Goal: Transaction & Acquisition: Purchase product/service

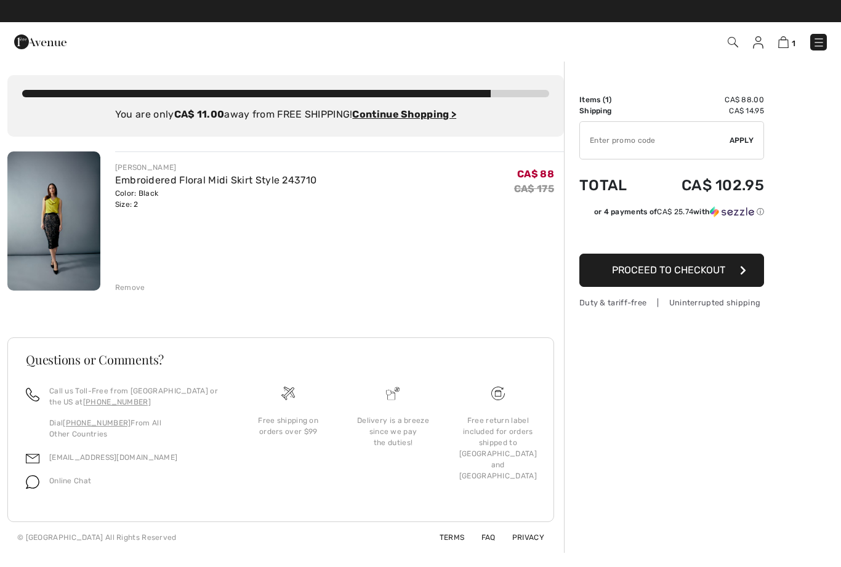
click at [702, 269] on span "Proceed to Checkout" at bounding box center [668, 270] width 113 height 12
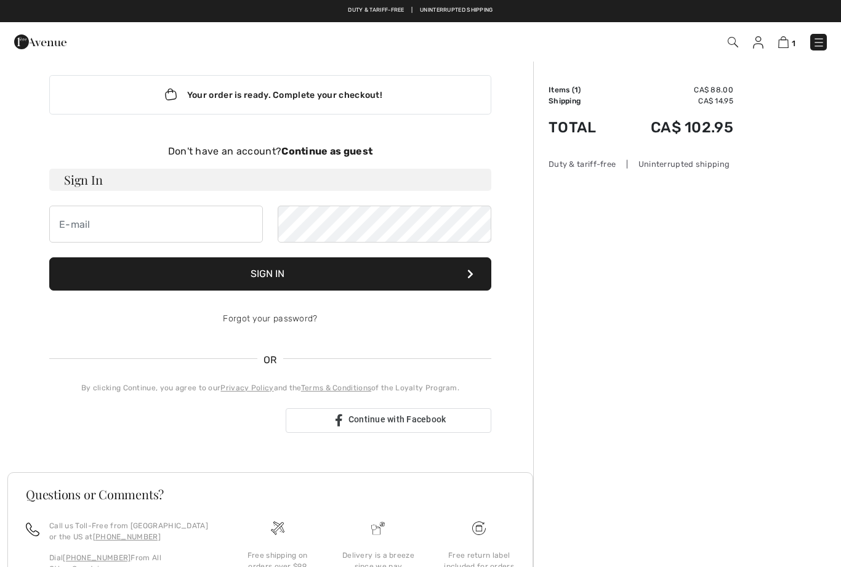
scroll to position [9, 0]
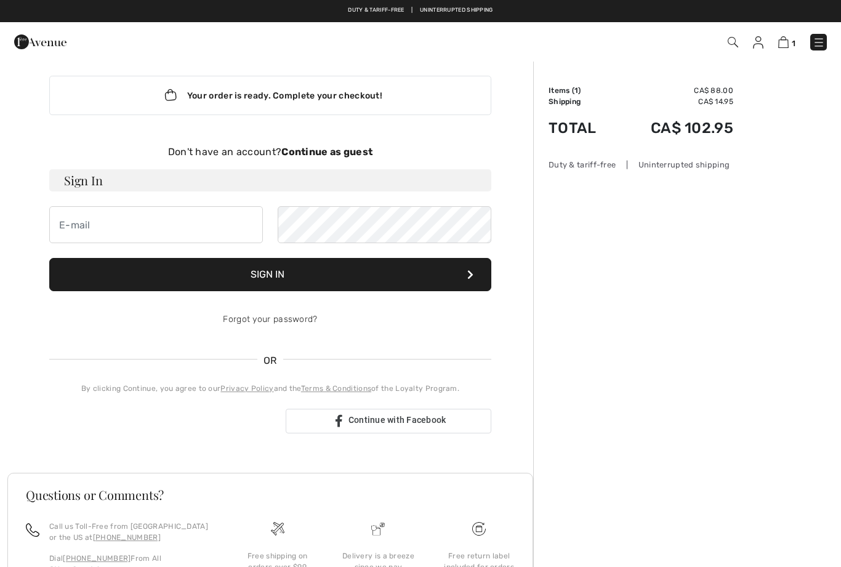
click at [349, 150] on strong "Continue as guest" at bounding box center [326, 152] width 91 height 12
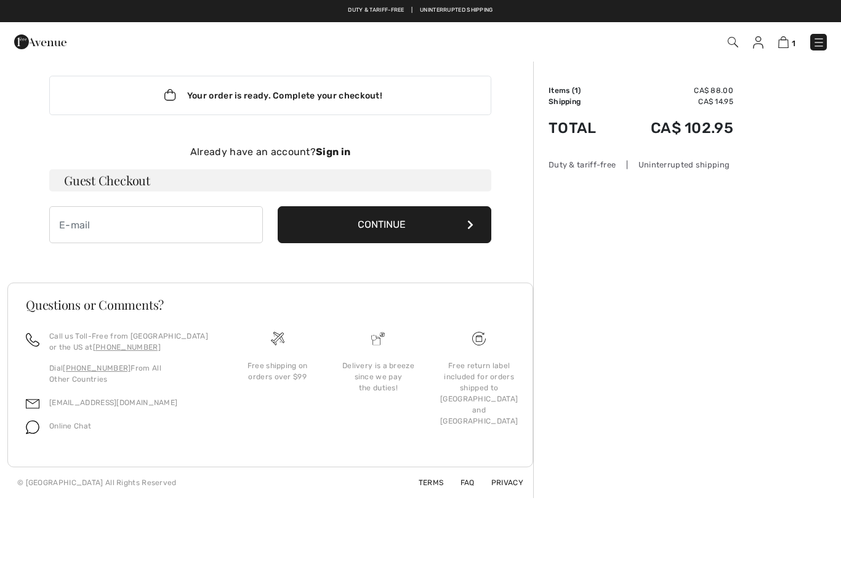
scroll to position [2, 0]
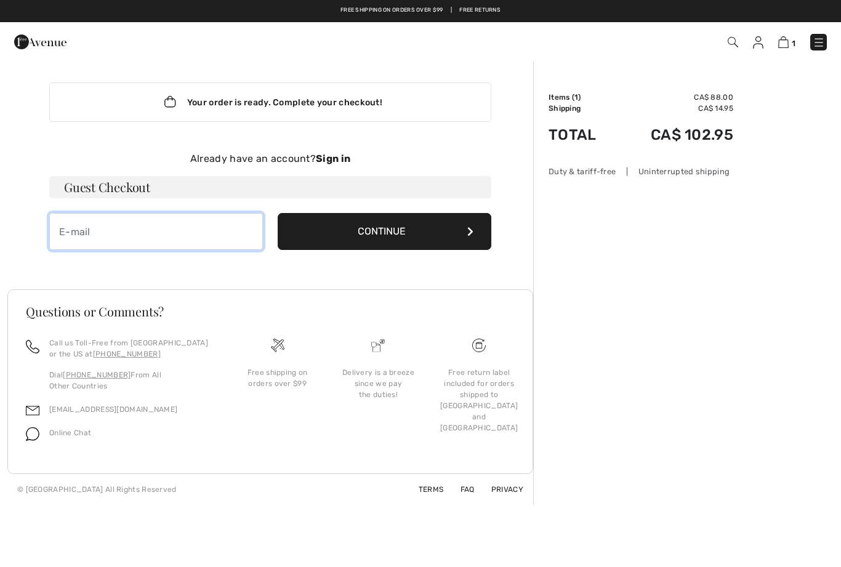
click at [121, 226] on input "email" at bounding box center [156, 231] width 214 height 37
type input "willis6118@gmail.com"
click at [393, 228] on button "Continue" at bounding box center [385, 231] width 214 height 37
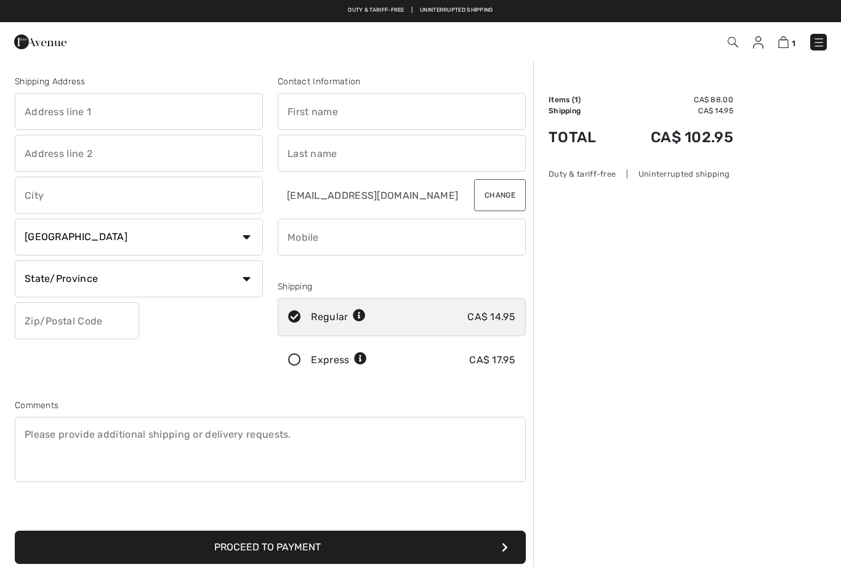
click at [111, 114] on input "text" at bounding box center [139, 111] width 248 height 37
type input "879 Lakeshore Road 105"
click at [94, 194] on input "text" at bounding box center [139, 195] width 248 height 37
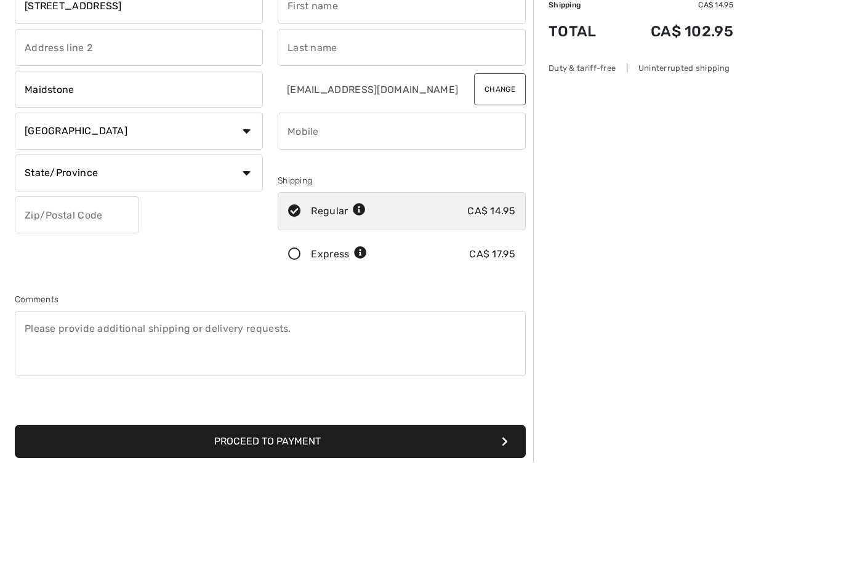
type input "Maidstone"
click at [244, 260] on select "State/Province Alberta British Columbia Manitoba New Brunswick Newfoundland and…" at bounding box center [139, 278] width 248 height 37
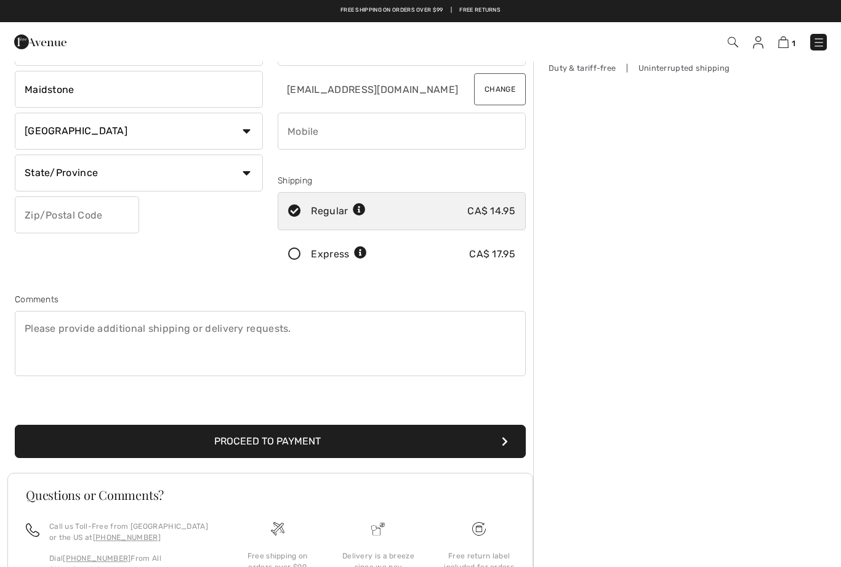
select select "ON"
click at [81, 210] on input "text" at bounding box center [77, 214] width 124 height 37
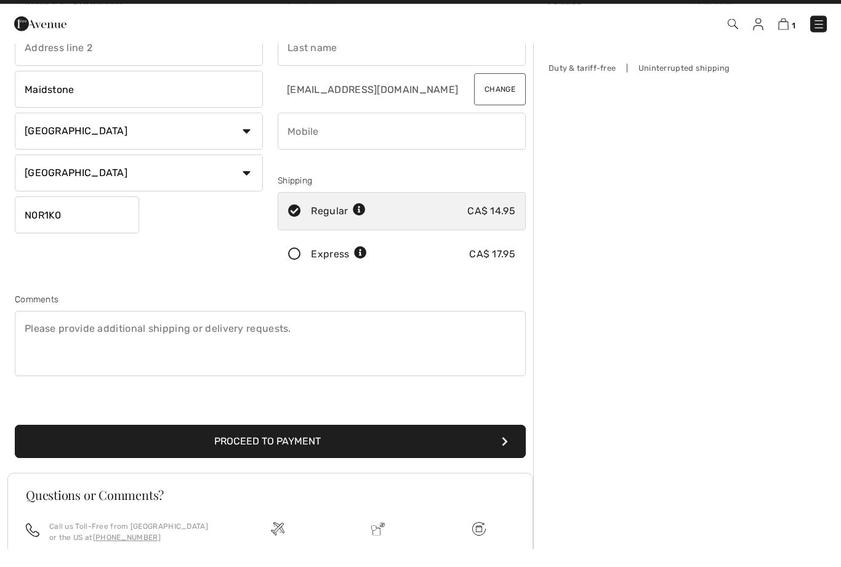
scroll to position [0, 0]
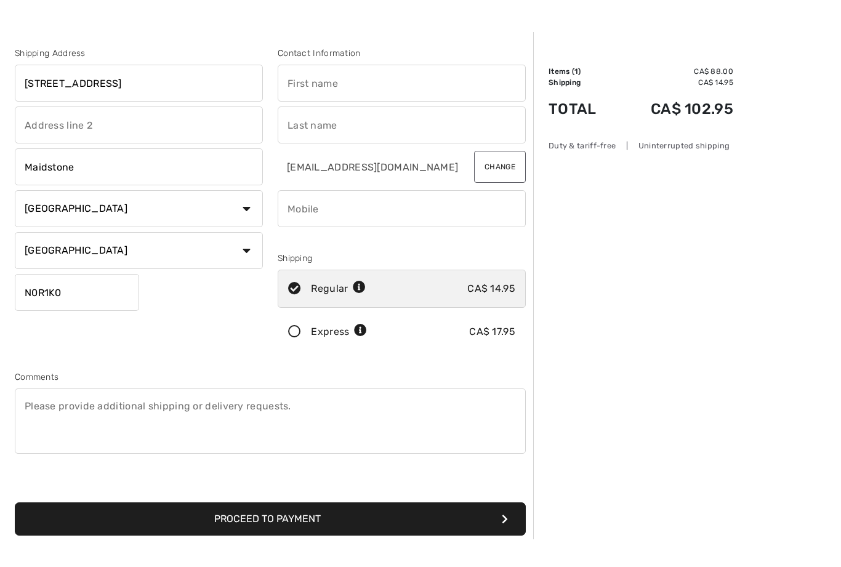
type input "N0R1K0"
click at [270, 530] on button "Proceed to Payment" at bounding box center [270, 546] width 511 height 33
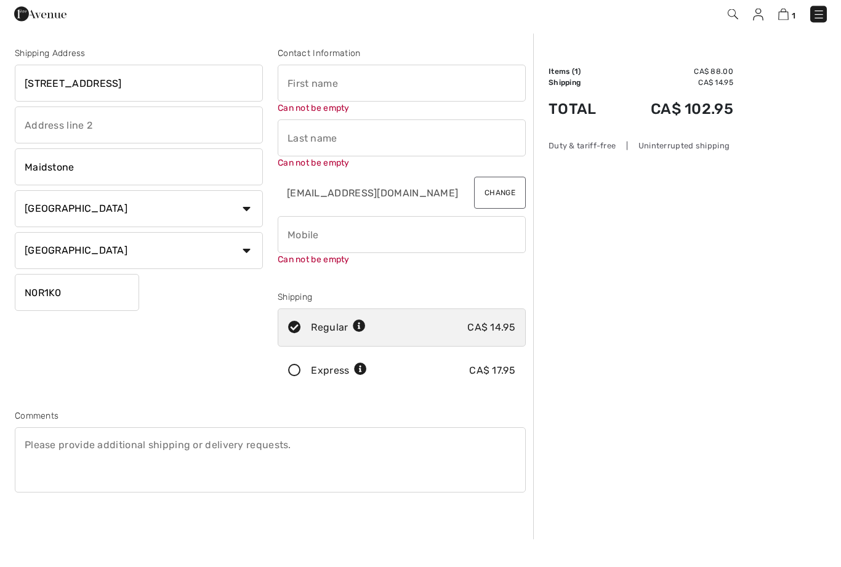
click at [343, 97] on input "text" at bounding box center [402, 111] width 248 height 37
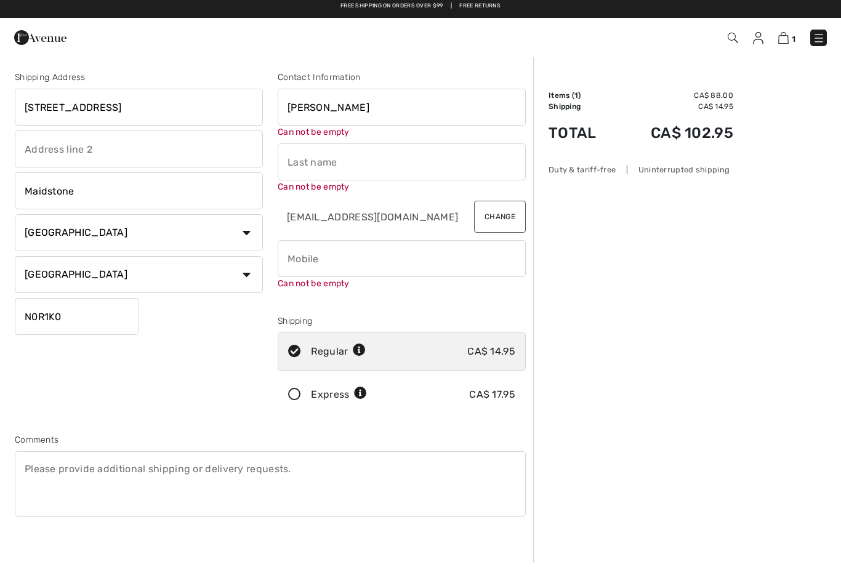
type input "Mary"
click at [356, 151] on input "text" at bounding box center [402, 166] width 248 height 37
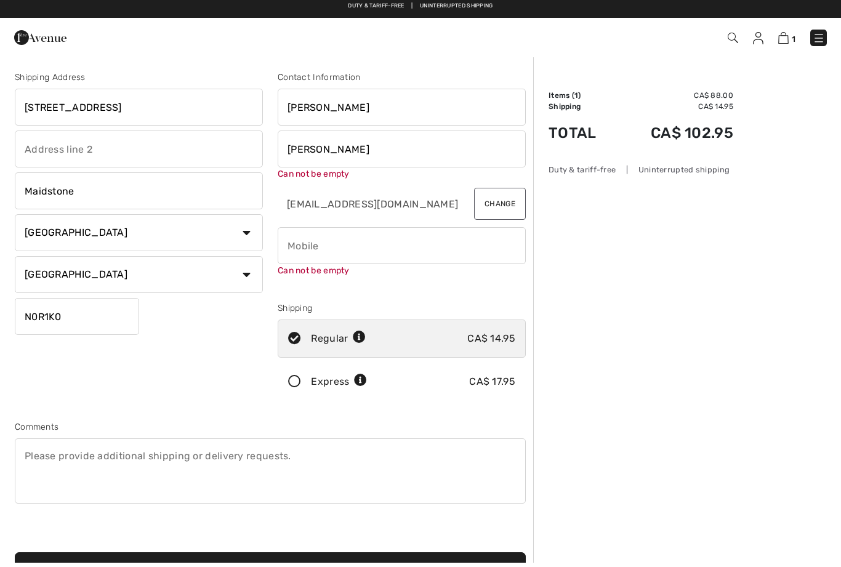
type input "Willis"
click at [747, 244] on div "Order Summary Details Items ( 1 ) CA$ 88.00 Promo code CA$ 0.00 Shipping CA$ 14…" at bounding box center [687, 439] width 308 height 759
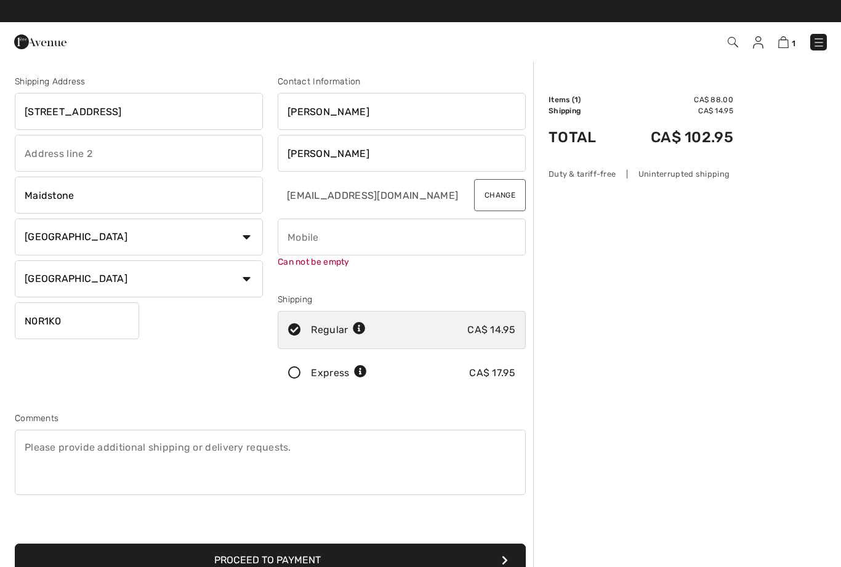
click at [53, 43] on img at bounding box center [40, 42] width 52 height 25
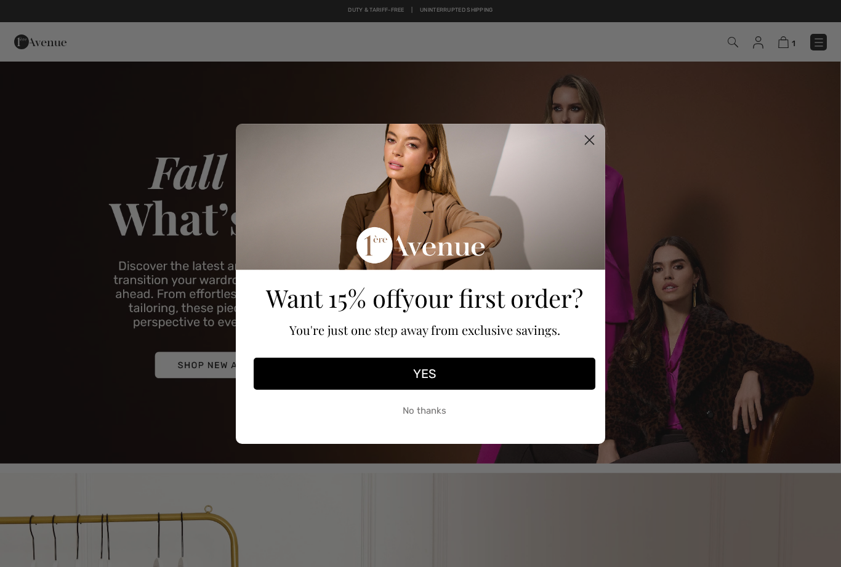
checkbox input "true"
click at [599, 144] on icon "Close dialog" at bounding box center [590, 140] width 22 height 22
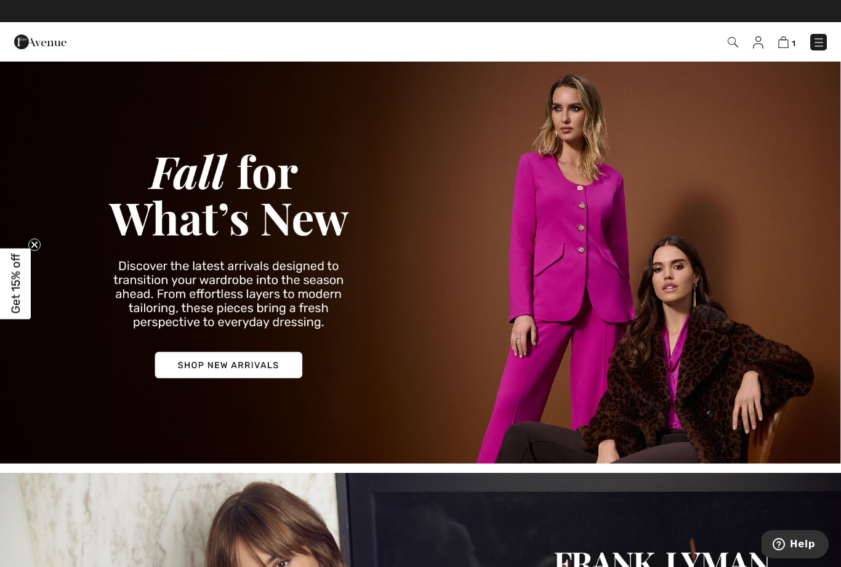
click at [727, 47] on img at bounding box center [732, 42] width 10 height 10
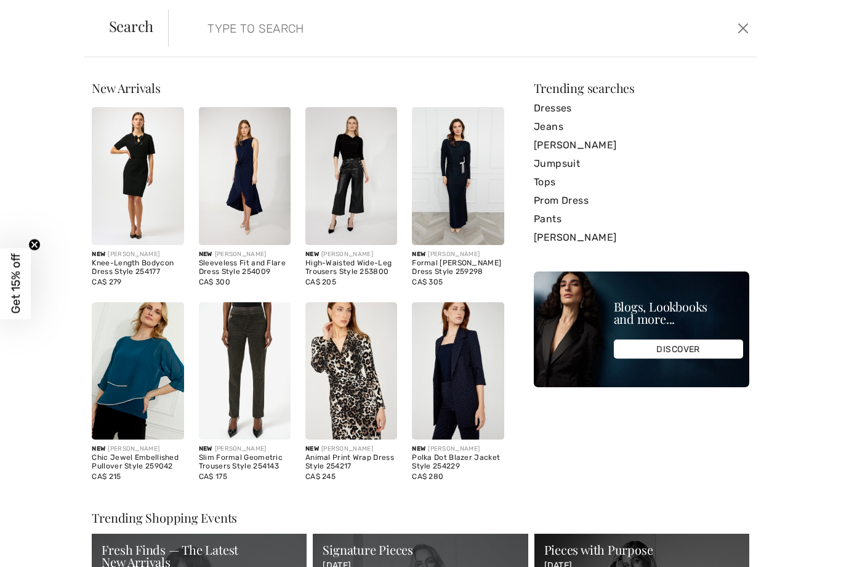
click at [244, 28] on input "search" at bounding box center [398, 28] width 401 height 37
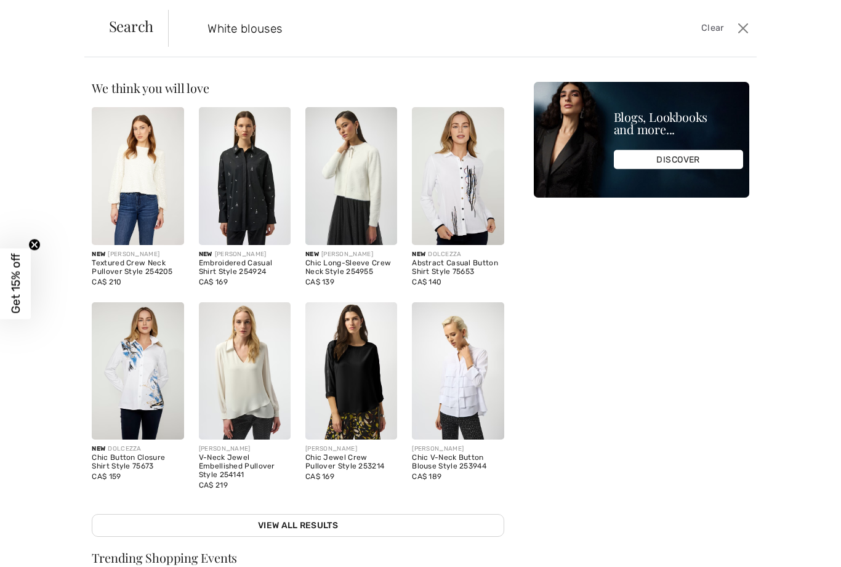
type input "White blouses"
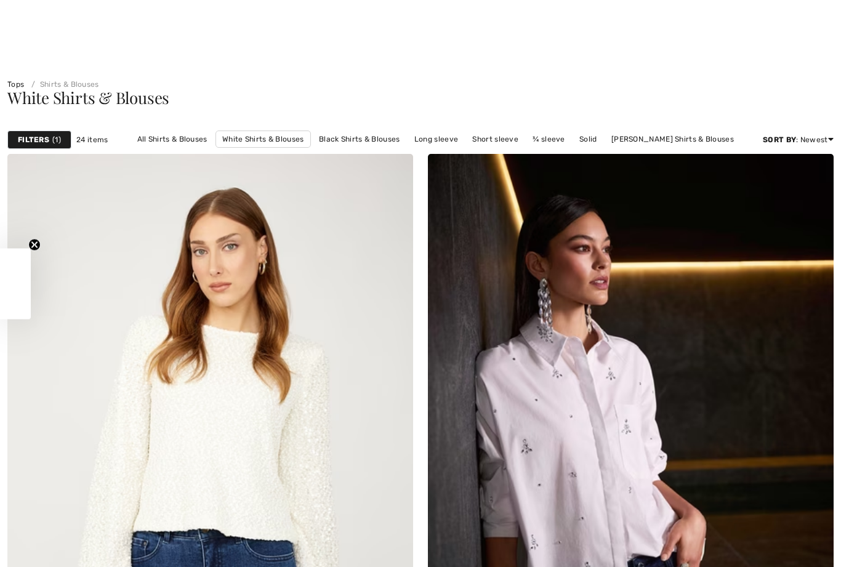
scroll to position [316, 0]
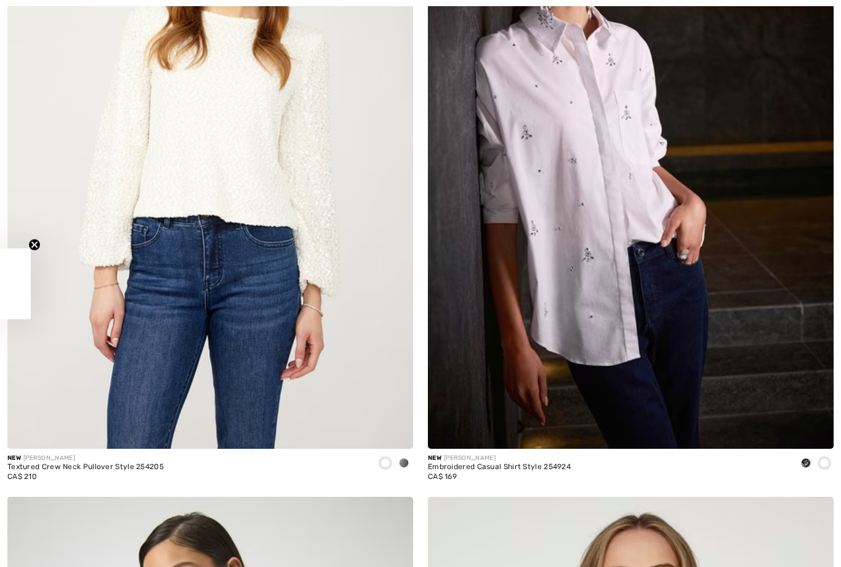
checkbox input "true"
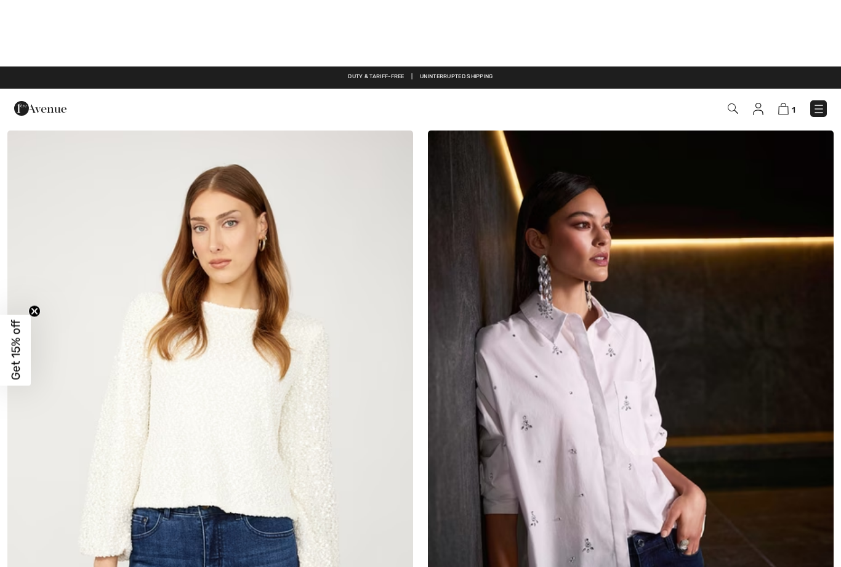
scroll to position [0, 0]
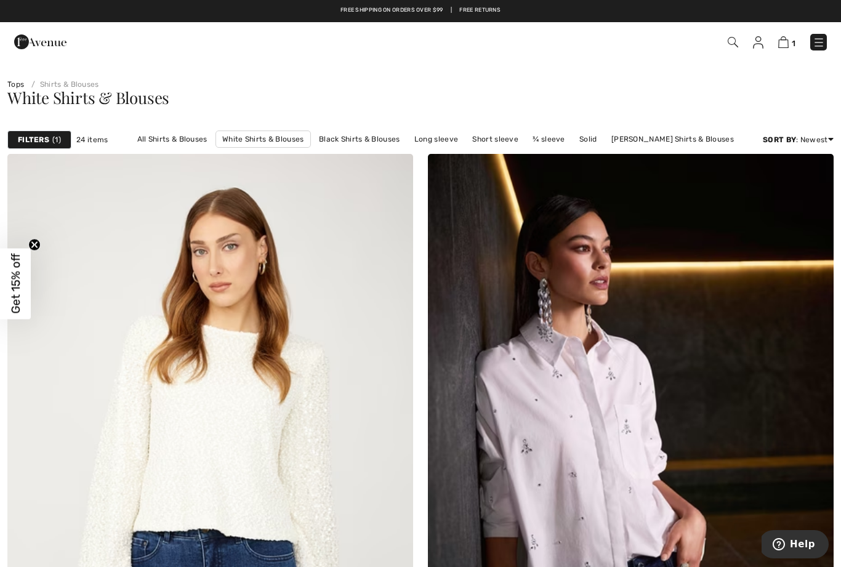
click at [188, 135] on link "All Shirts & Blouses" at bounding box center [172, 139] width 82 height 16
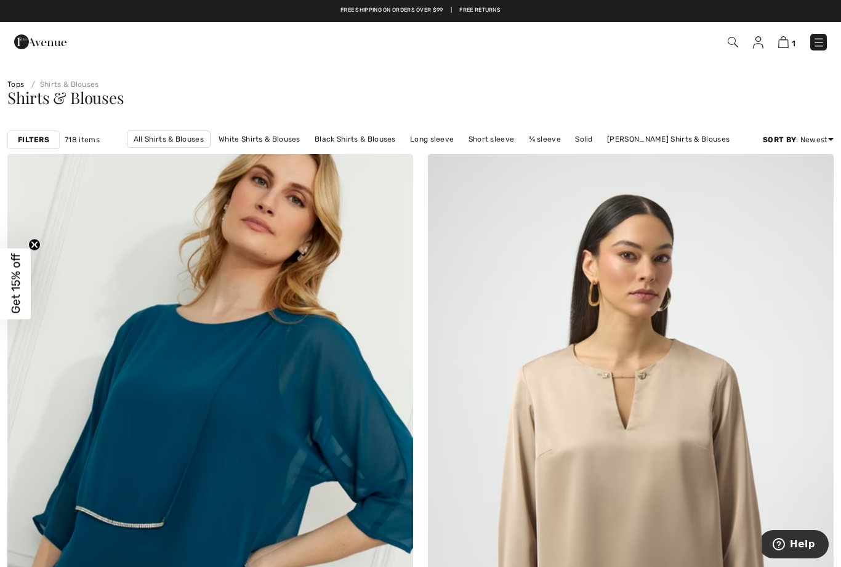
click at [27, 133] on div "Filters" at bounding box center [33, 139] width 52 height 18
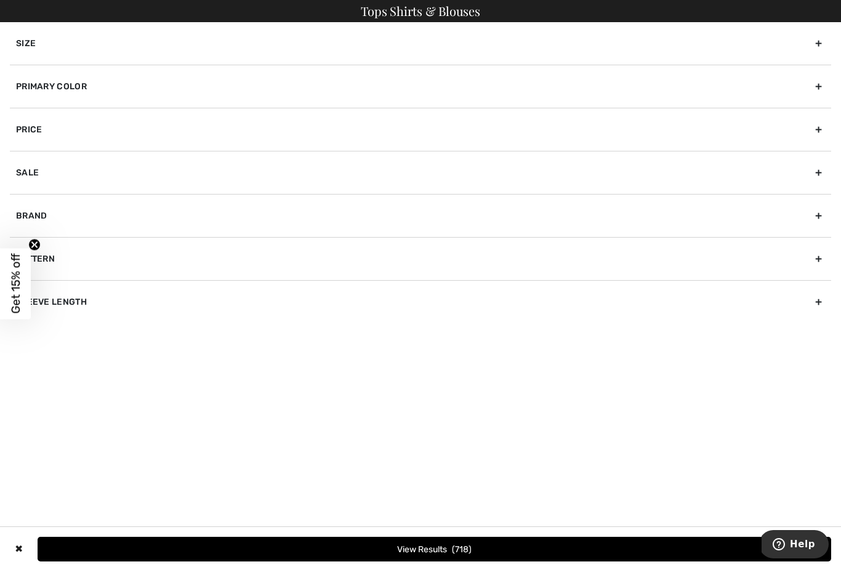
click at [81, 89] on div "Primary Color" at bounding box center [420, 86] width 821 height 43
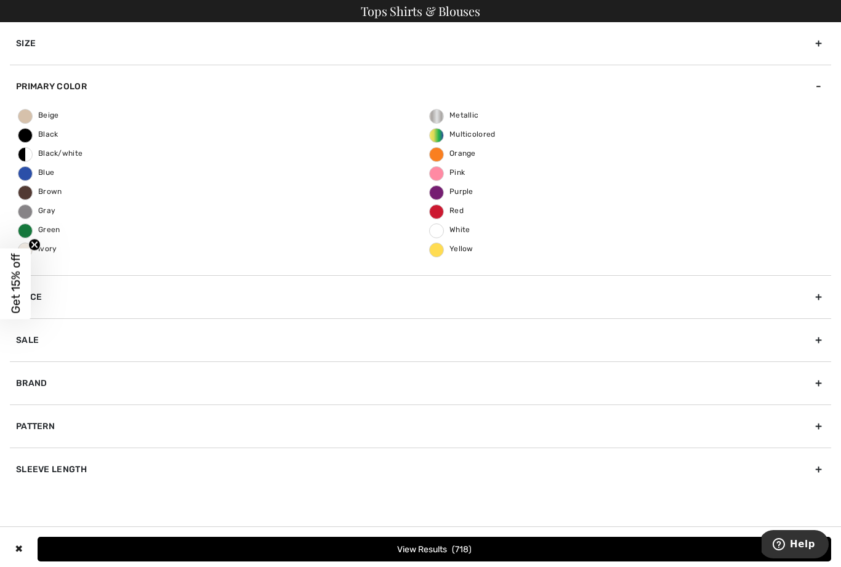
click at [33, 131] on span "Black" at bounding box center [38, 134] width 40 height 9
click at [0, 0] on input "Black" at bounding box center [0, 0] width 0 height 0
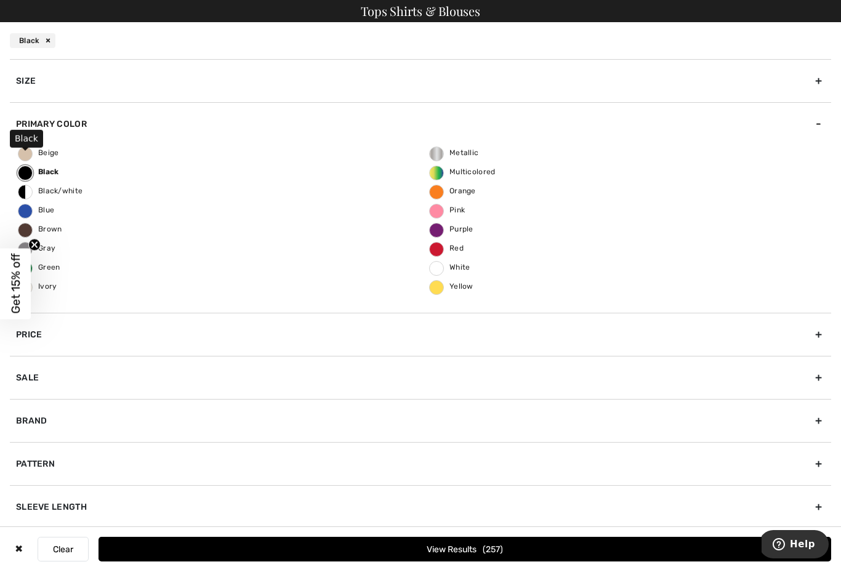
click at [482, 548] on span "257" at bounding box center [492, 549] width 20 height 10
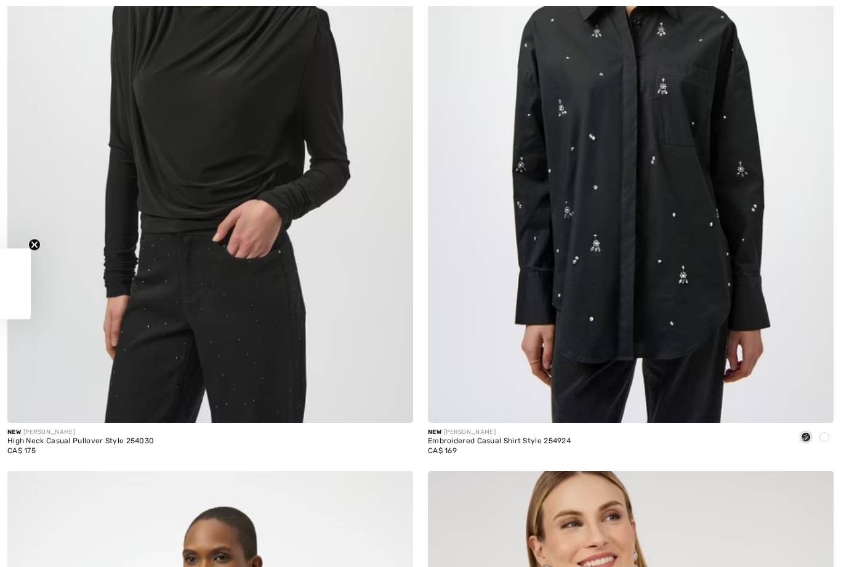
checkbox input "true"
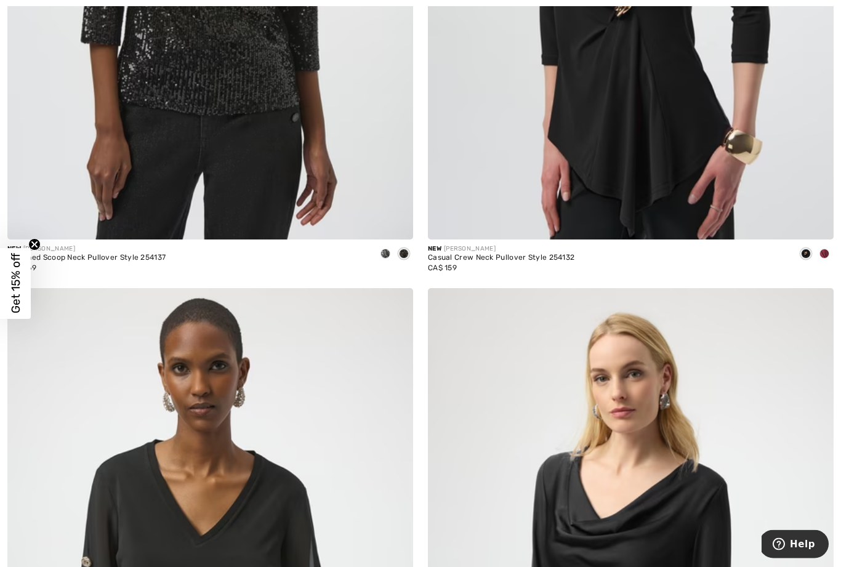
scroll to position [8694, 0]
click at [29, 250] on circle "Close teaser" at bounding box center [35, 245] width 12 height 12
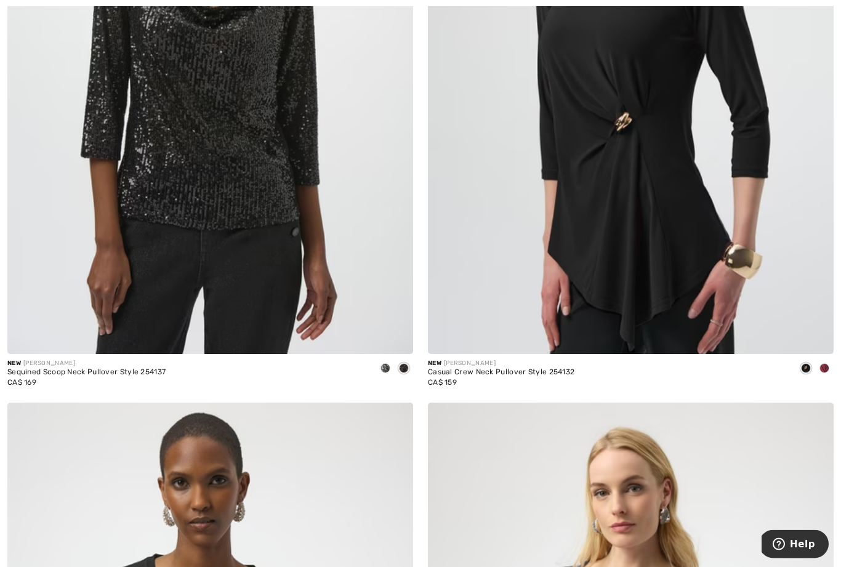
scroll to position [8580, 0]
click at [46, 369] on div "Sequined Scoop Neck Pullover Style 254137" at bounding box center [86, 372] width 158 height 9
click at [66, 368] on div "Sequined Scoop Neck Pullover Style 254137" at bounding box center [86, 372] width 158 height 9
click at [74, 206] on img at bounding box center [210, 49] width 406 height 609
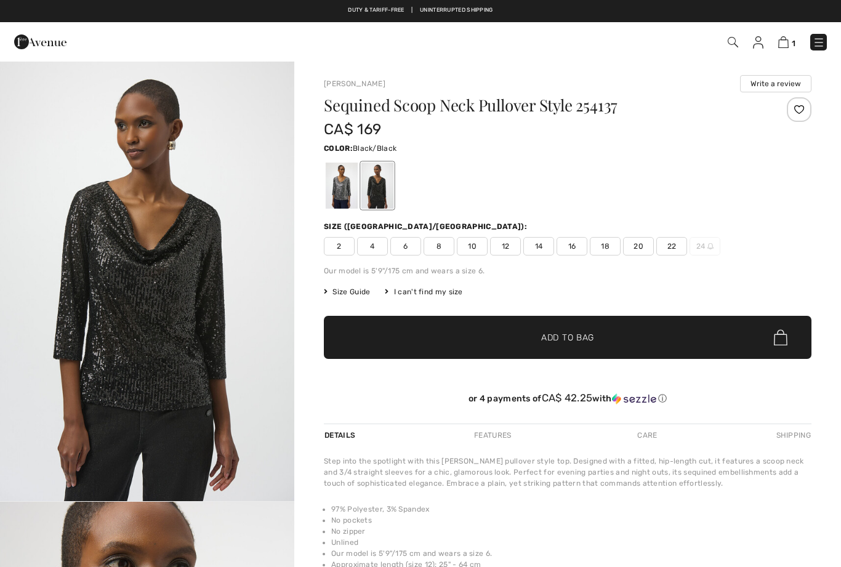
checkbox input "true"
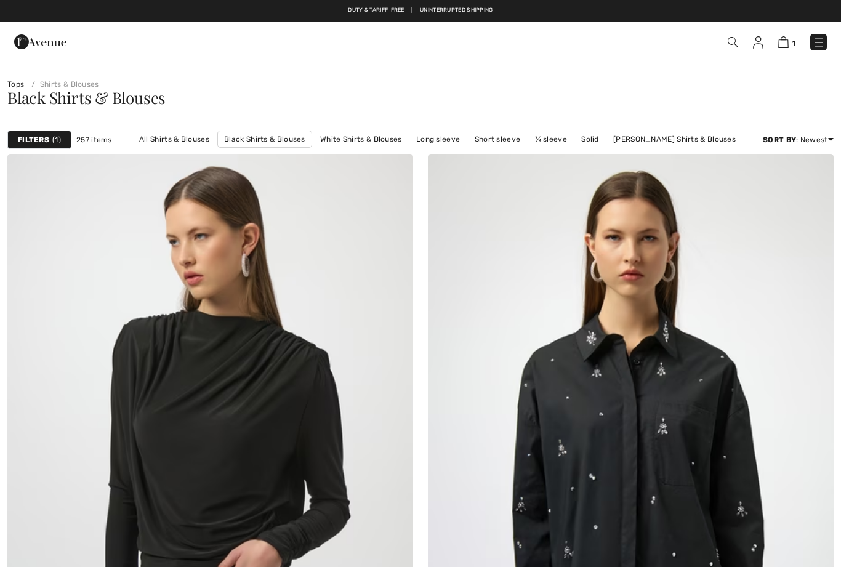
checkbox input "true"
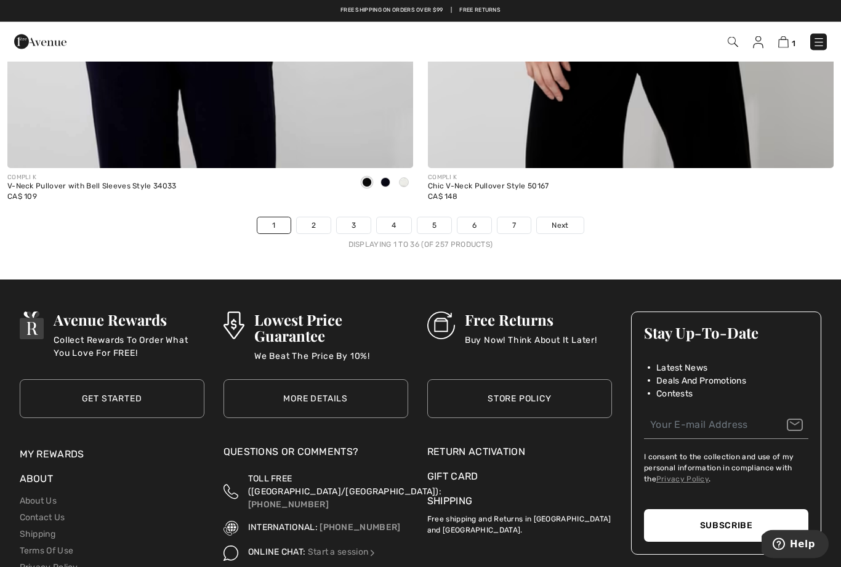
scroll to position [12049, 0]
click at [564, 220] on span "Next" at bounding box center [559, 225] width 17 height 11
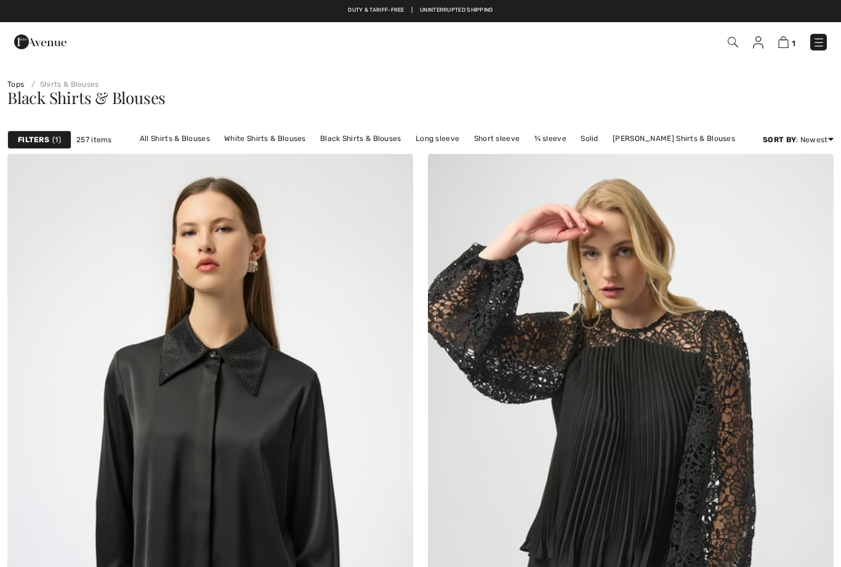
checkbox input "true"
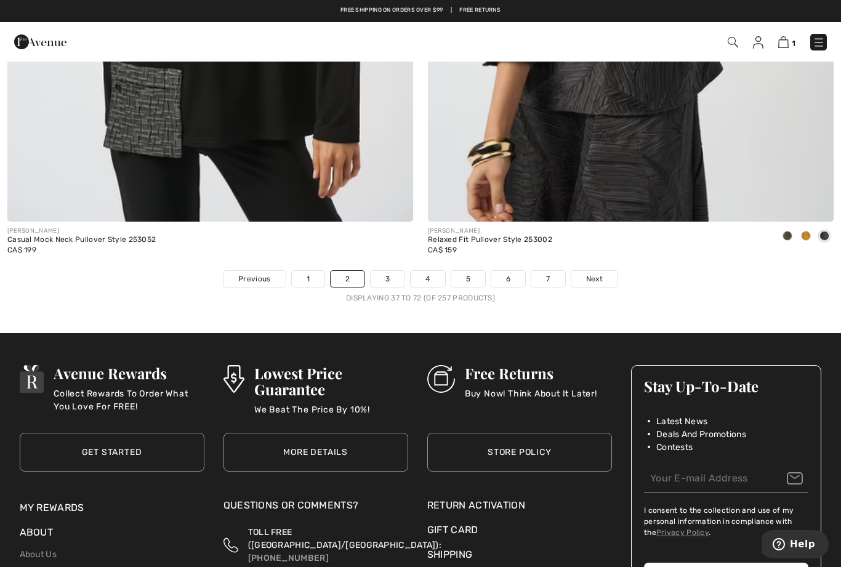
scroll to position [11993, 0]
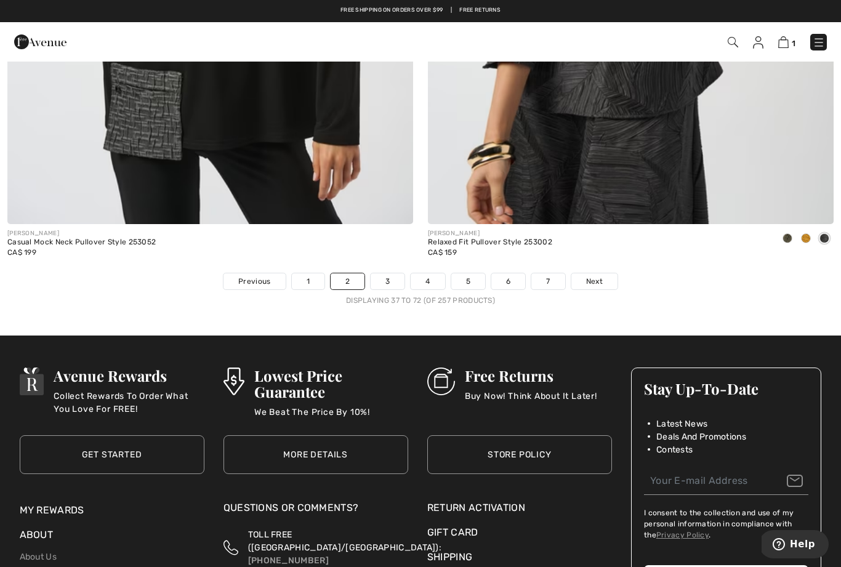
click at [592, 273] on link "Next" at bounding box center [594, 281] width 46 height 16
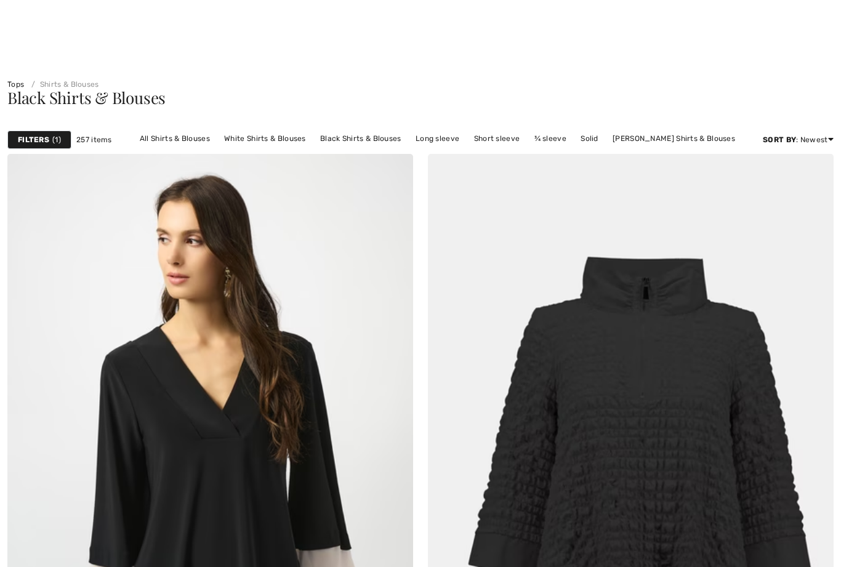
checkbox input "true"
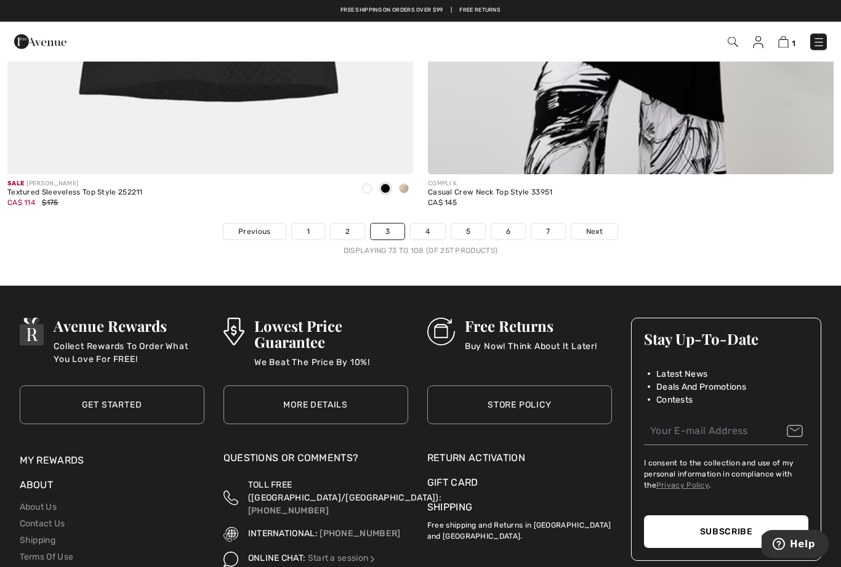
scroll to position [12043, 0]
click at [606, 223] on link "Next" at bounding box center [594, 231] width 46 height 16
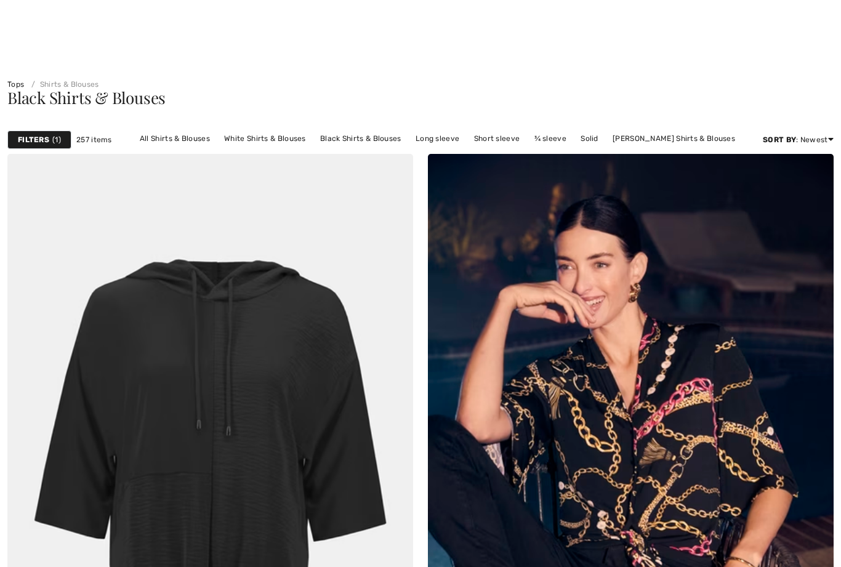
checkbox input "true"
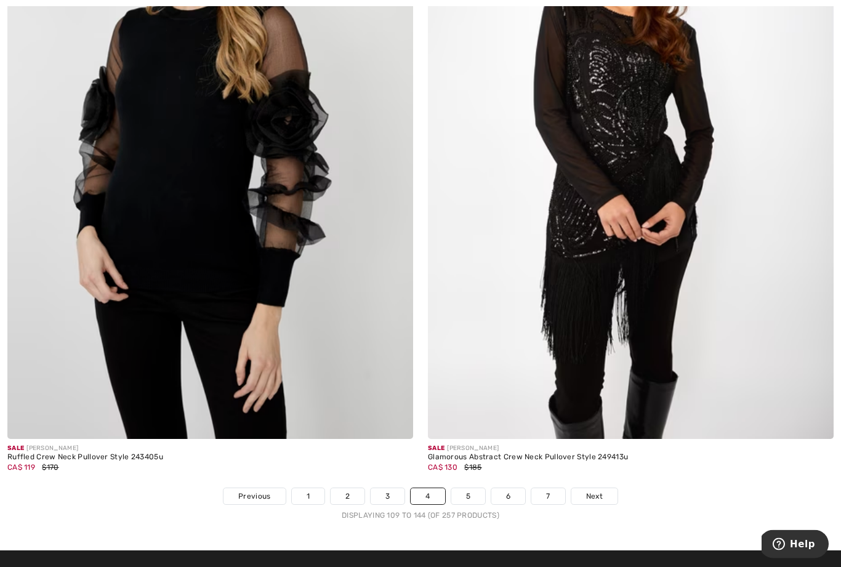
scroll to position [11780, 0]
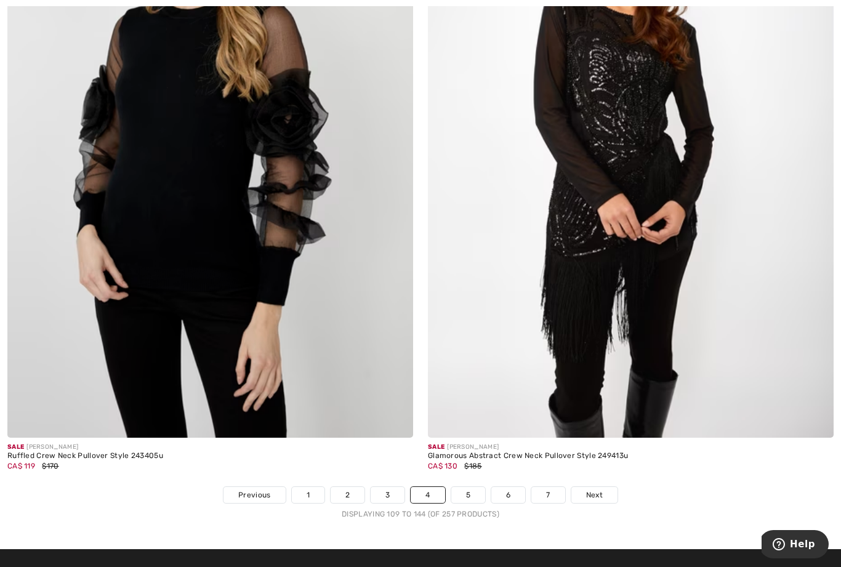
click at [608, 487] on link "Next" at bounding box center [594, 495] width 46 height 16
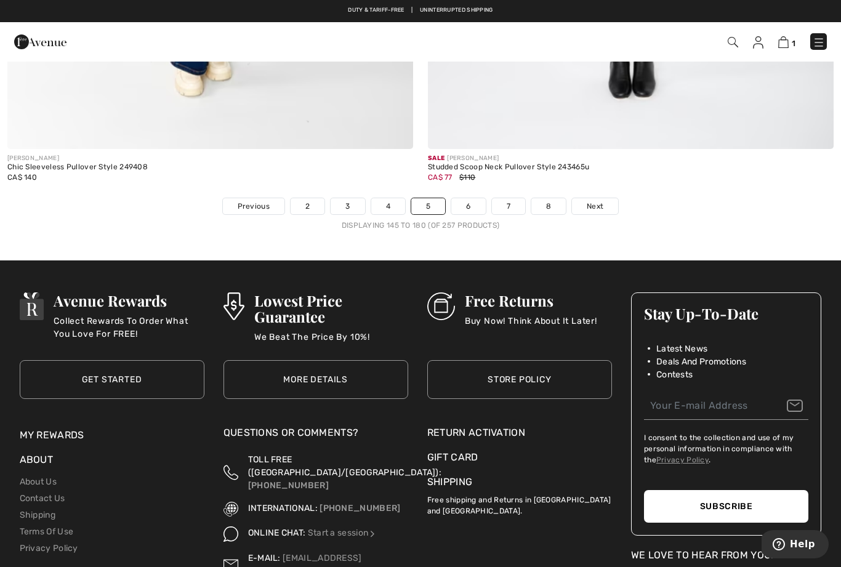
scroll to position [12065, 0]
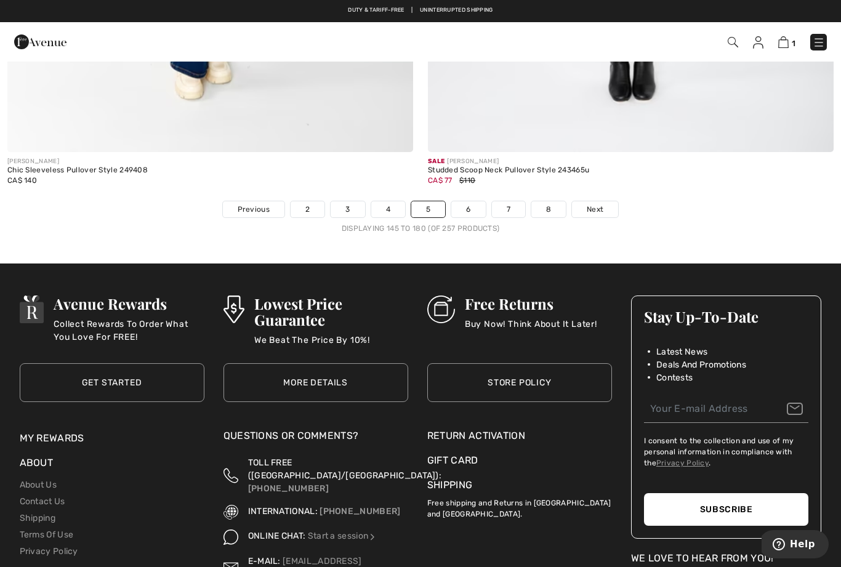
click at [601, 204] on span "Next" at bounding box center [595, 209] width 17 height 11
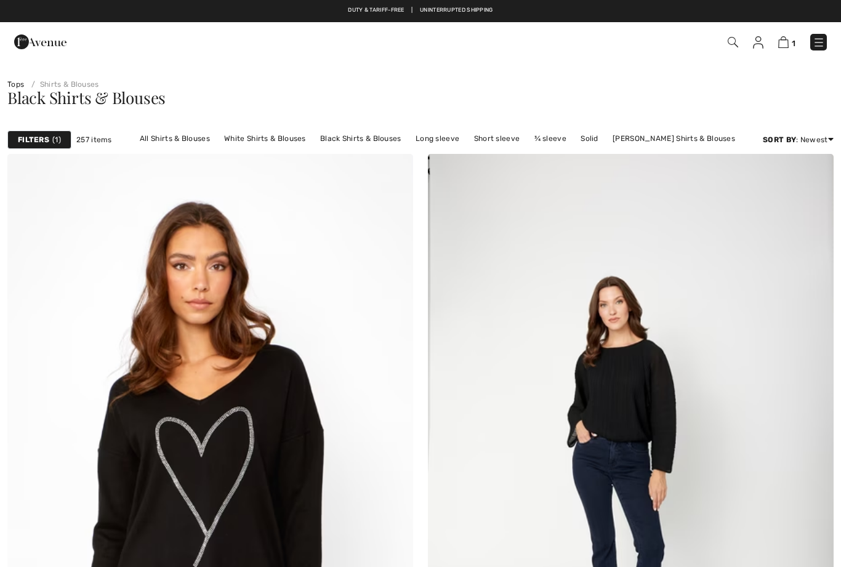
checkbox input "true"
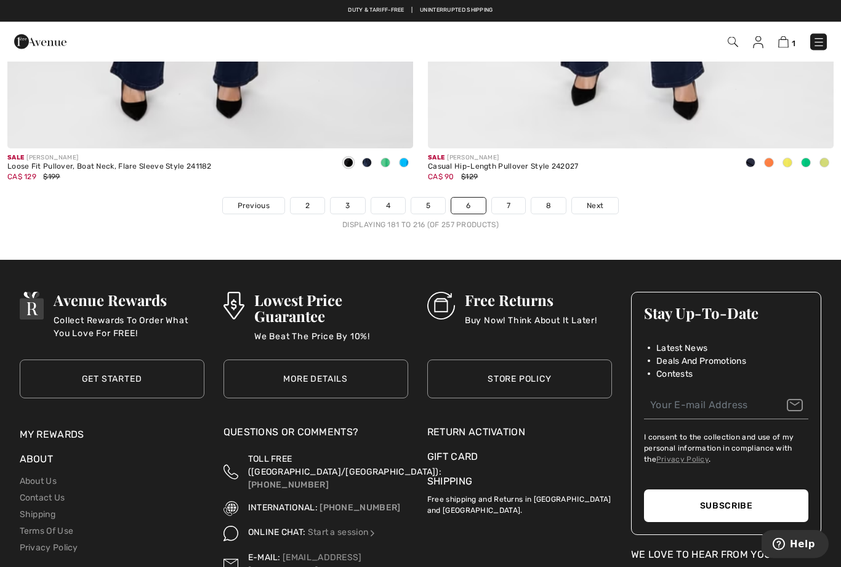
scroll to position [12065, 0]
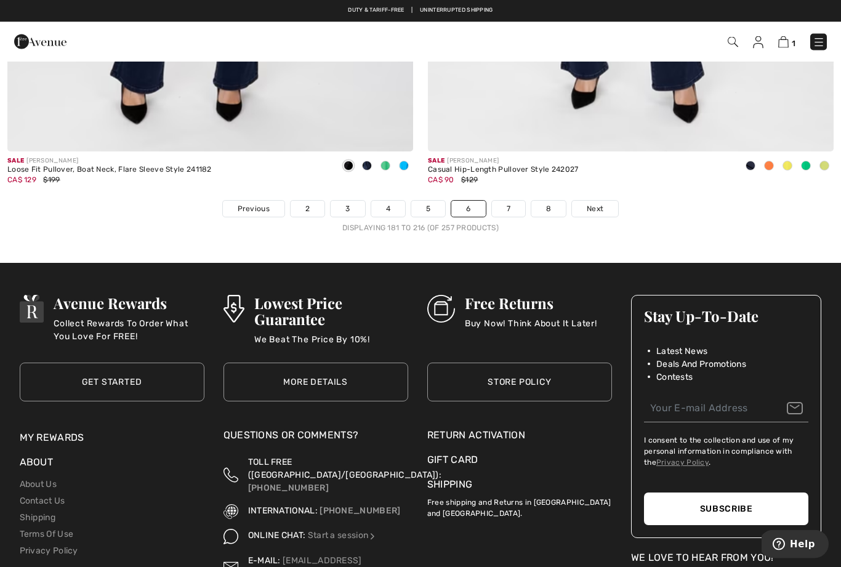
click at [15, 566] on div "Avenue Rewards Collect Rewards To Order What You Love For FREE! Get Started Get…" at bounding box center [111, 450] width 199 height 335
click at [604, 201] on link "Next" at bounding box center [595, 209] width 46 height 16
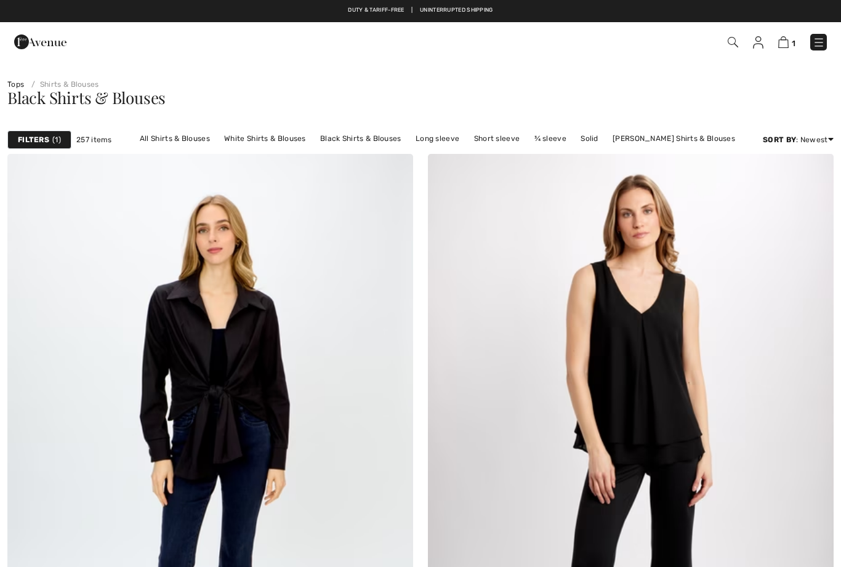
checkbox input "true"
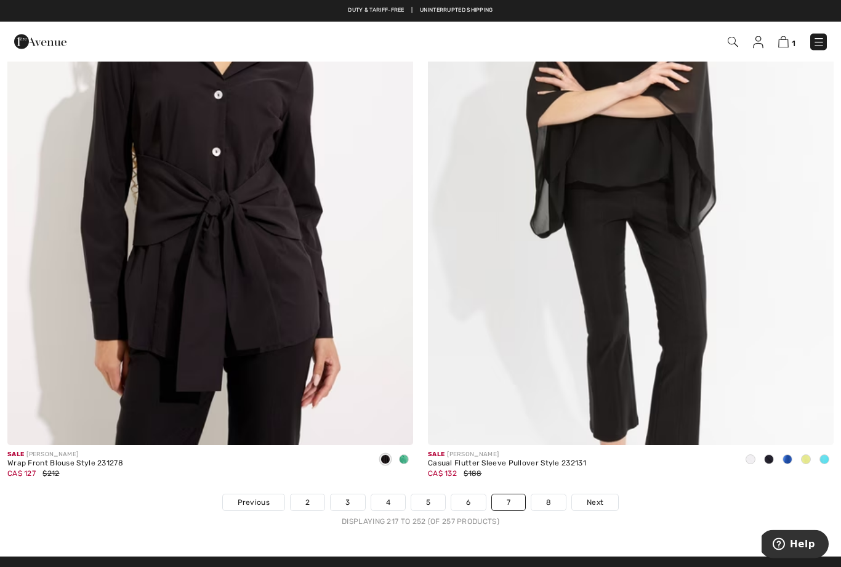
scroll to position [11741, 0]
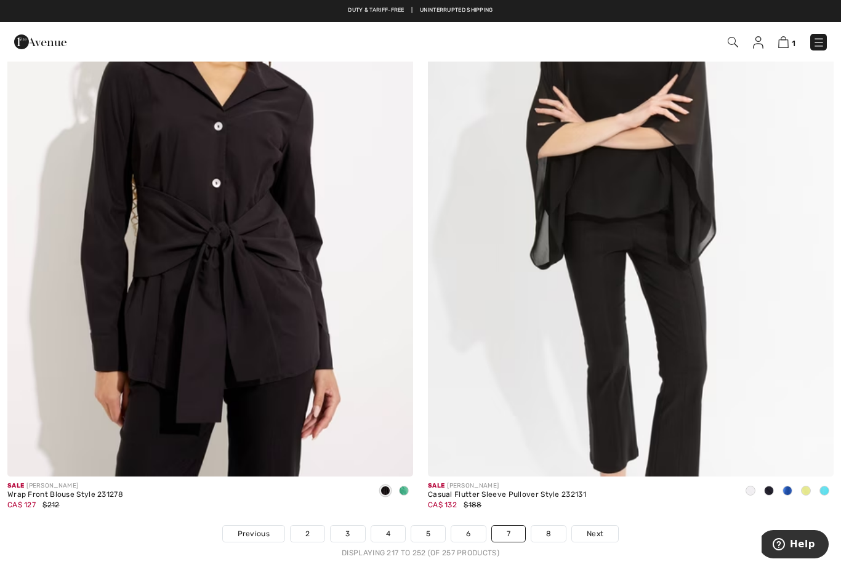
click at [553, 531] on link "8" at bounding box center [548, 534] width 34 height 16
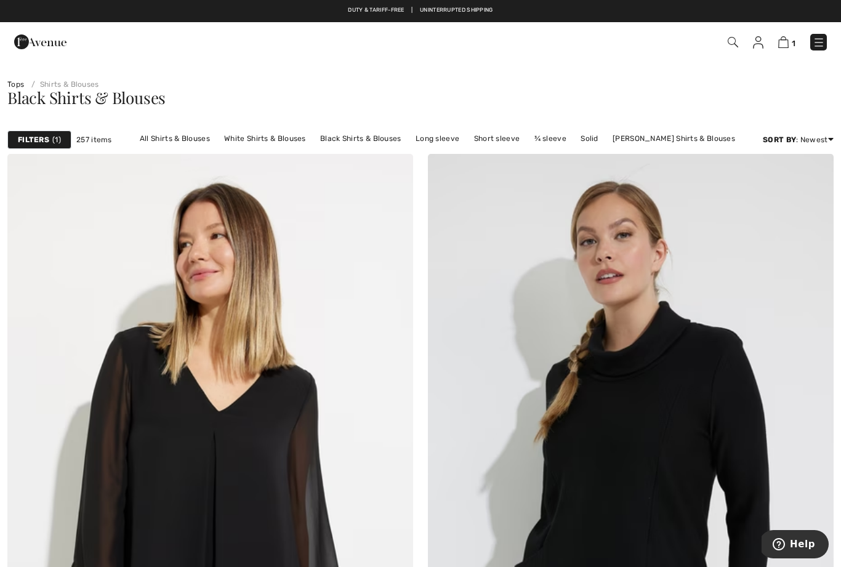
click at [42, 130] on div "Filters 1 257 items All Shirts & Blouses White Shirts & Blouses Black Shirts & …" at bounding box center [420, 140] width 841 height 28
click at [57, 143] on span "1" at bounding box center [56, 139] width 9 height 11
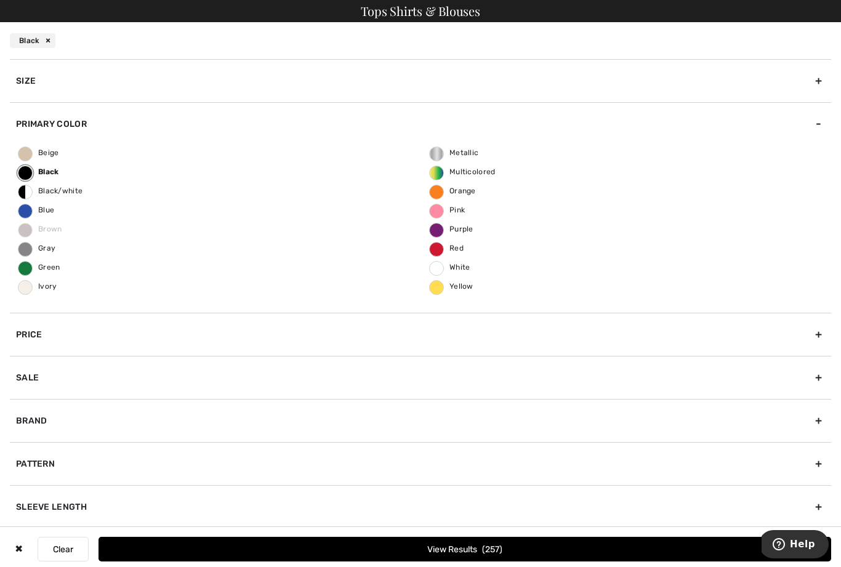
click at [54, 39] on div "Black" at bounding box center [33, 40] width 46 height 15
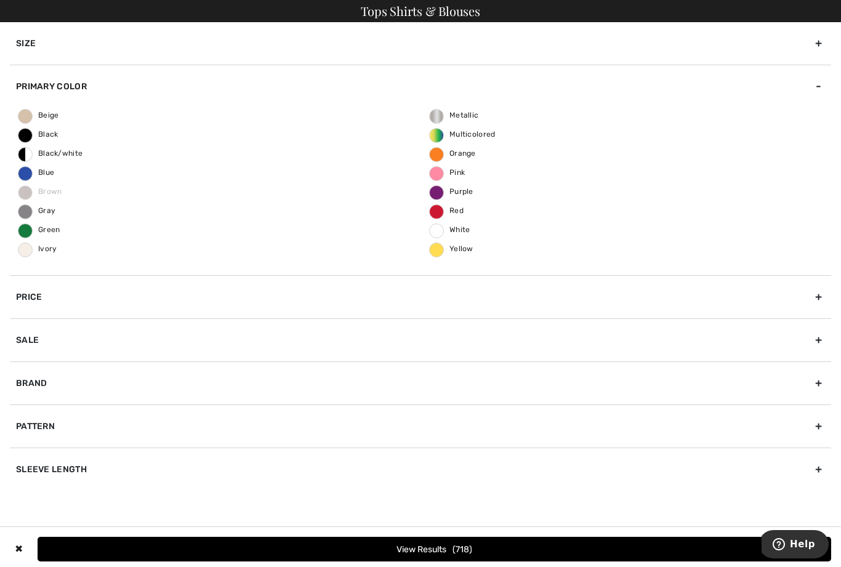
click at [42, 106] on div "Primary Color" at bounding box center [420, 86] width 821 height 43
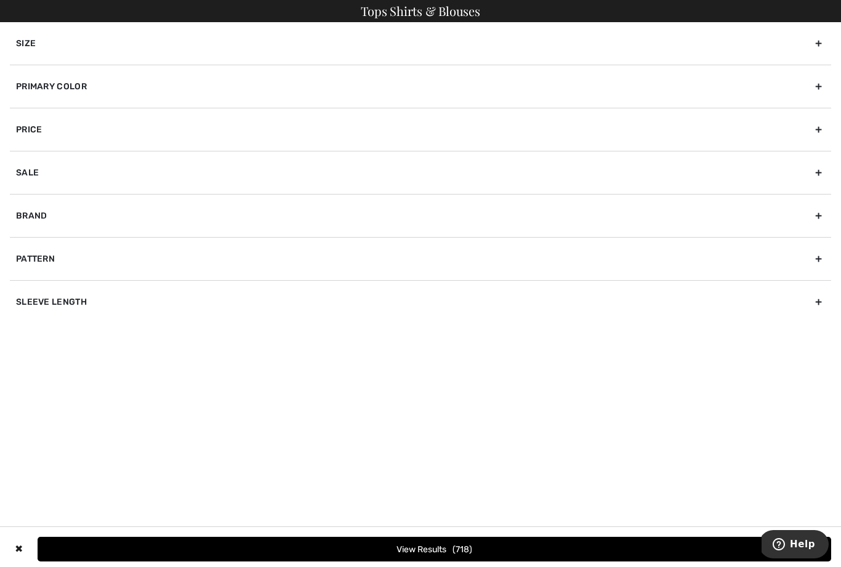
click at [92, 86] on div "Primary Color" at bounding box center [420, 86] width 821 height 43
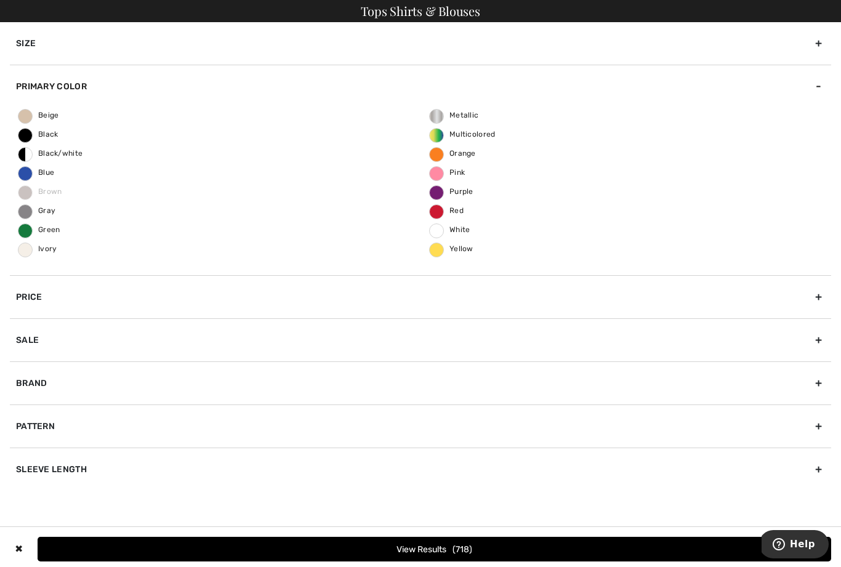
click at [20, 115] on span "Beige" at bounding box center [38, 115] width 41 height 9
click at [0, 0] on input "Beige" at bounding box center [0, 0] width 0 height 0
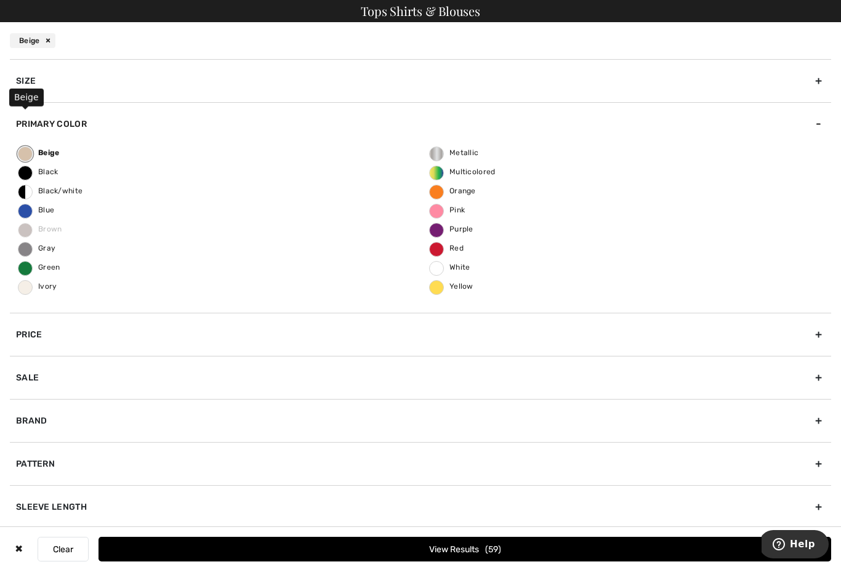
click at [521, 542] on button "View Results 59" at bounding box center [464, 549] width 732 height 25
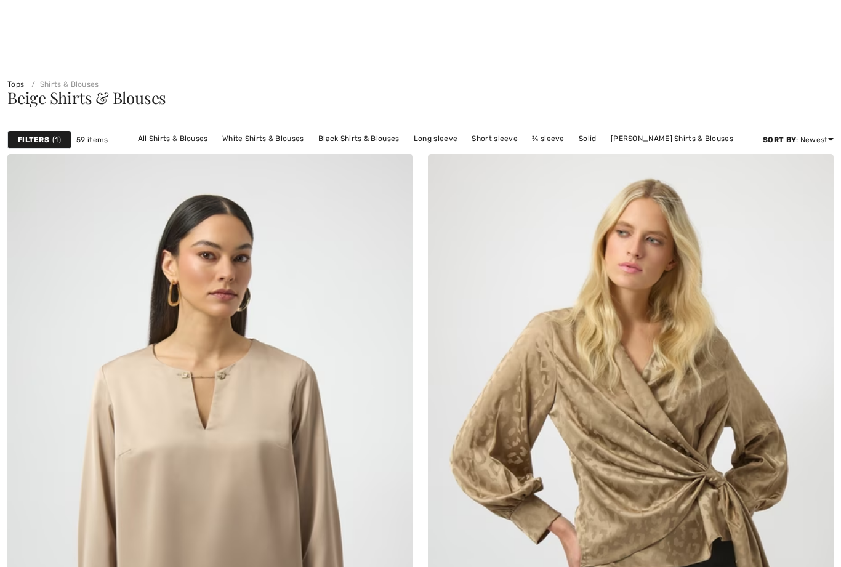
checkbox input "true"
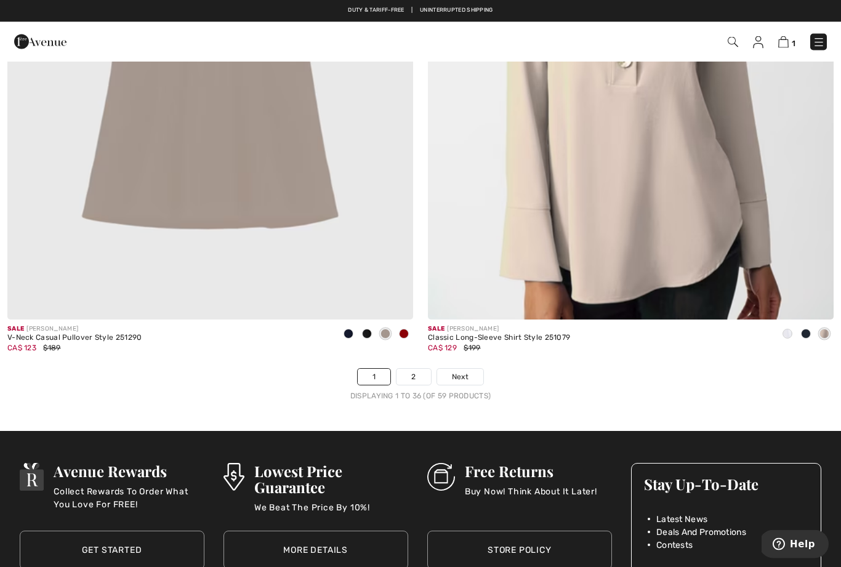
scroll to position [11898, 0]
click at [465, 371] on span "Next" at bounding box center [460, 376] width 17 height 11
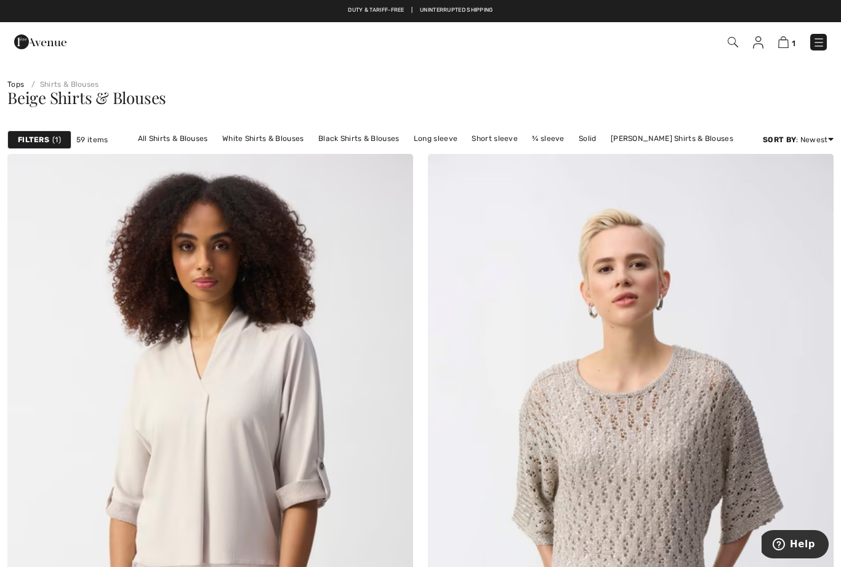
click at [54, 137] on span "1" at bounding box center [56, 139] width 9 height 11
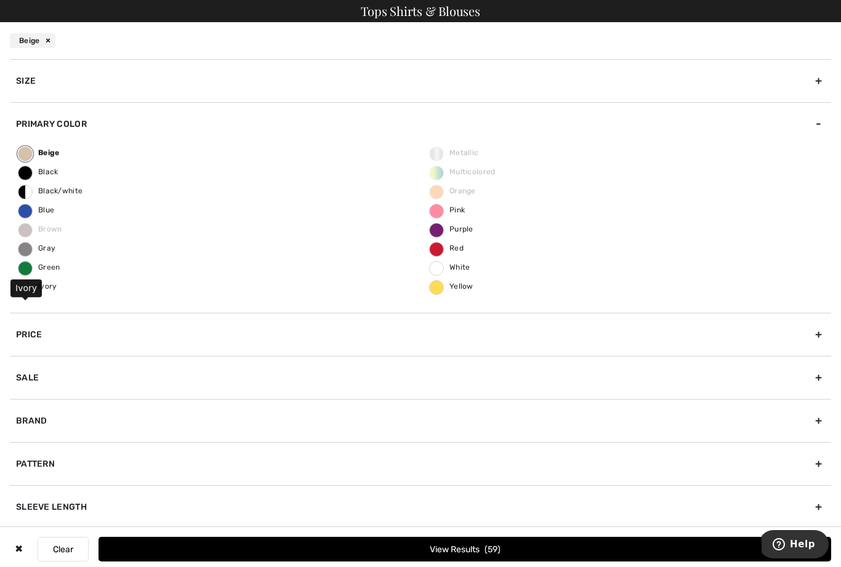
click at [21, 292] on label "Ivory" at bounding box center [25, 287] width 15 height 15
click at [0, 0] on input "Ivory" at bounding box center [0, 0] width 0 height 0
click at [44, 34] on div "Beige" at bounding box center [33, 40] width 46 height 15
click at [440, 272] on label "White" at bounding box center [436, 268] width 15 height 15
click at [0, 0] on input "White" at bounding box center [0, 0] width 0 height 0
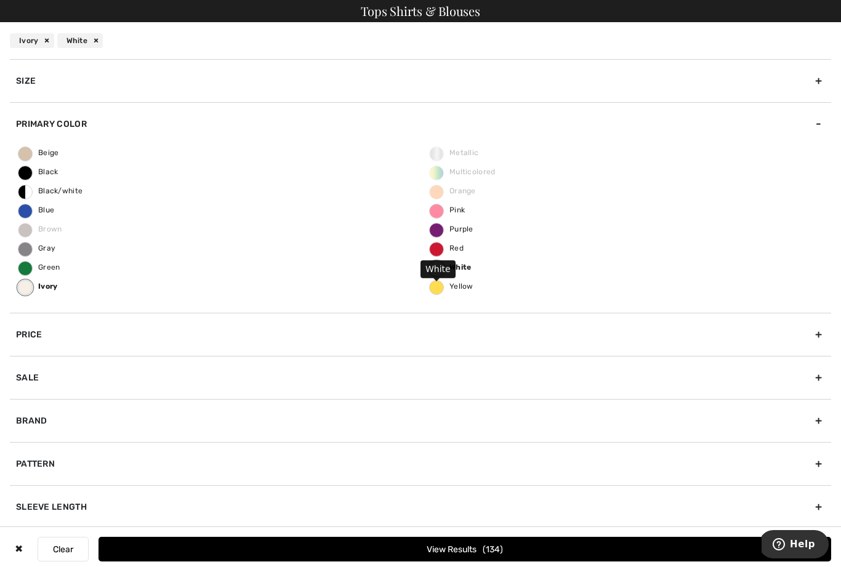
click at [497, 545] on span "134" at bounding box center [492, 549] width 20 height 10
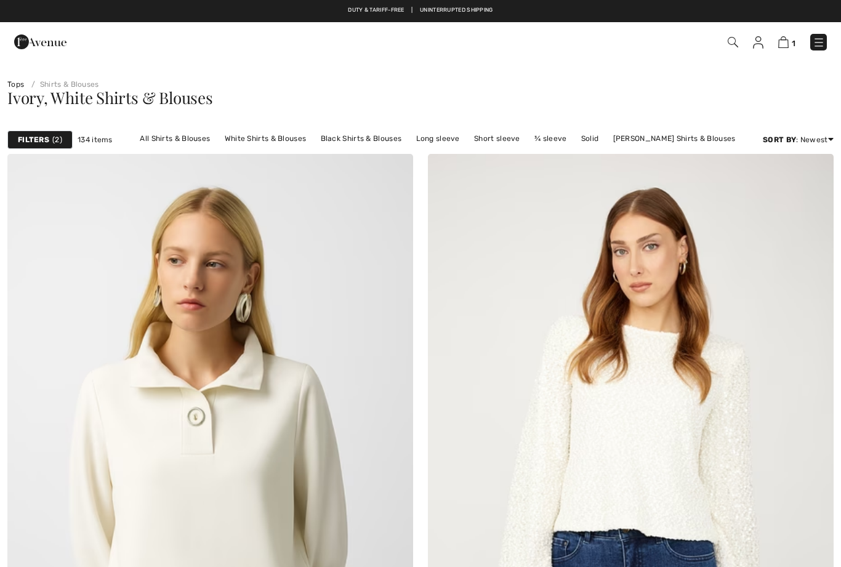
checkbox input "true"
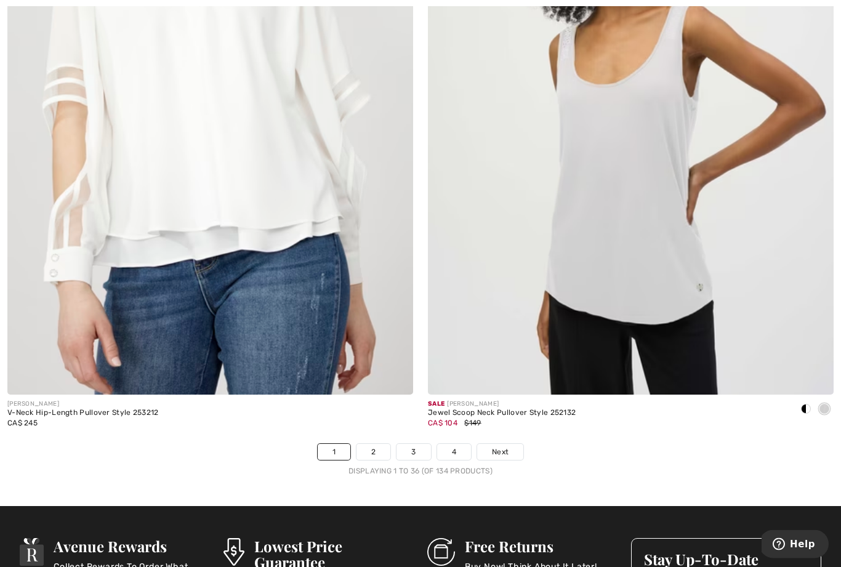
scroll to position [11823, 0]
click at [506, 447] on span "Next" at bounding box center [500, 451] width 17 height 11
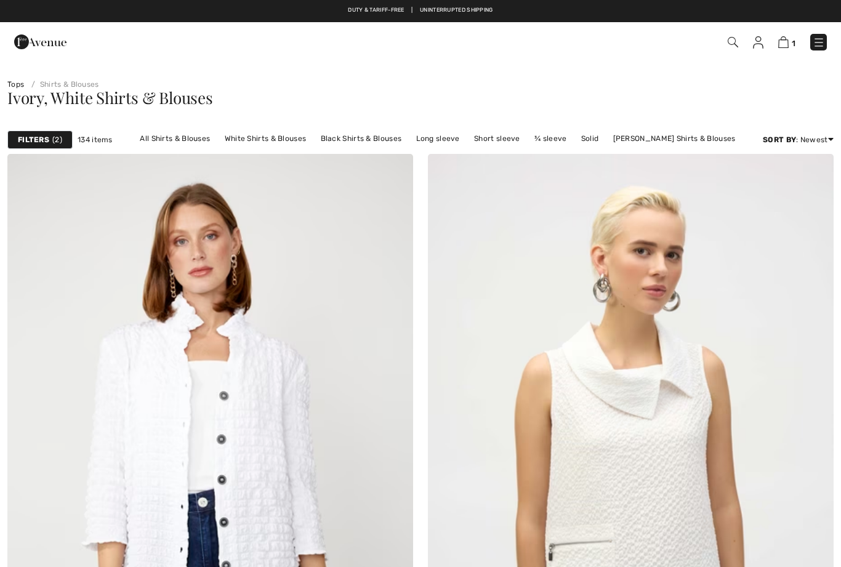
checkbox input "true"
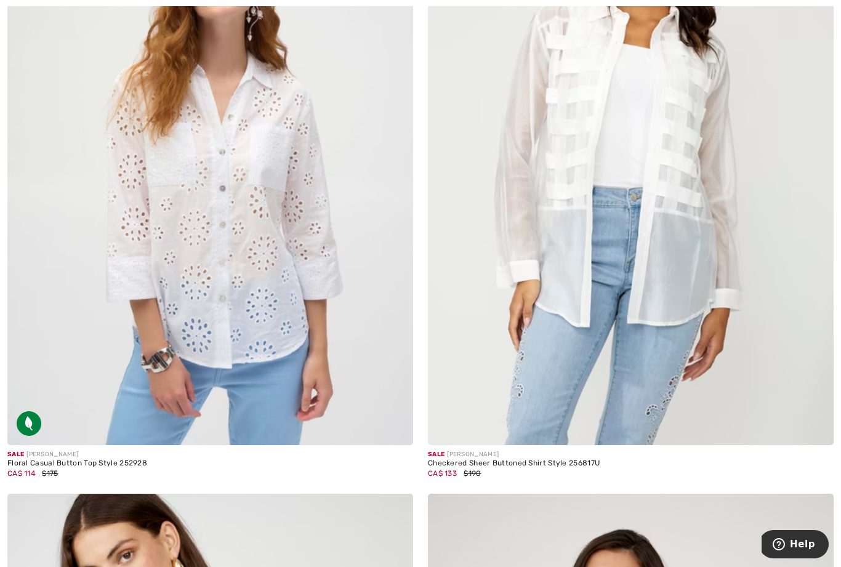
scroll to position [2288, 0]
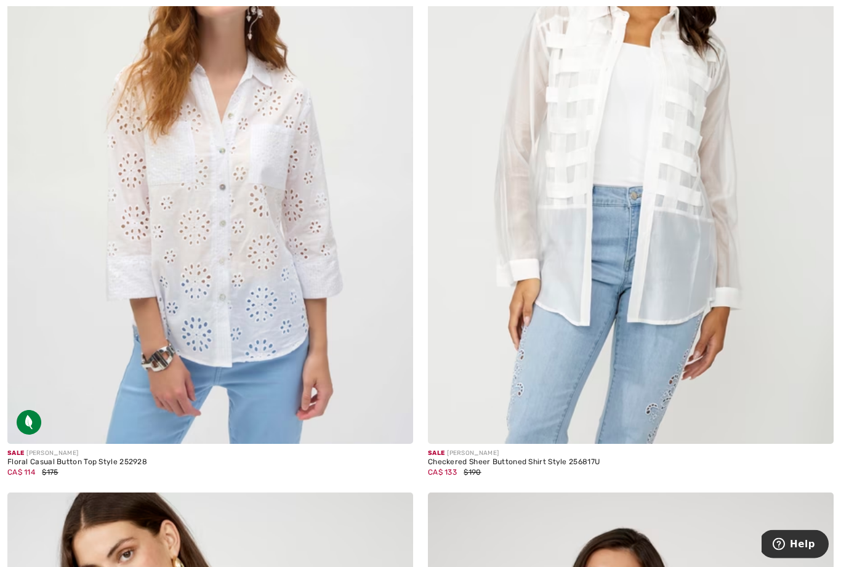
click at [53, 463] on div "Floral Casual Button Top Style 252928" at bounding box center [77, 462] width 140 height 9
click at [190, 274] on img at bounding box center [210, 140] width 406 height 609
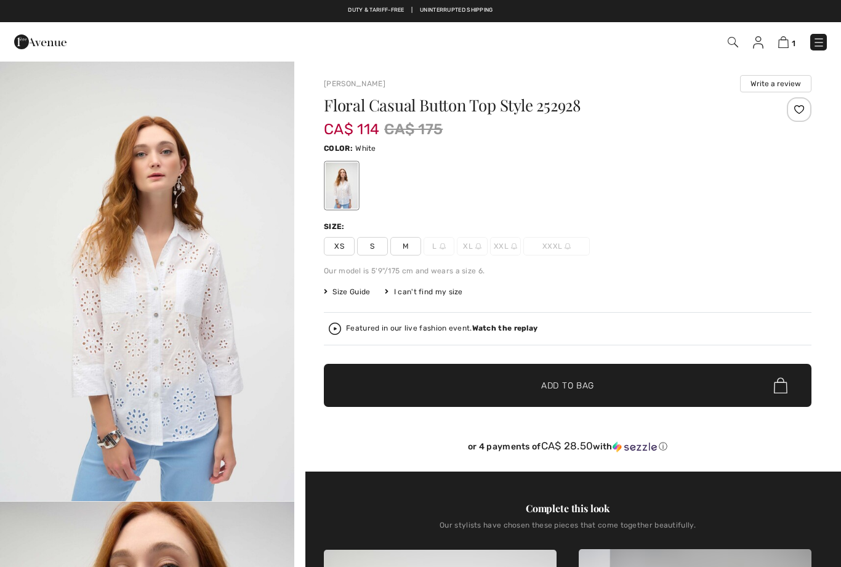
checkbox input "true"
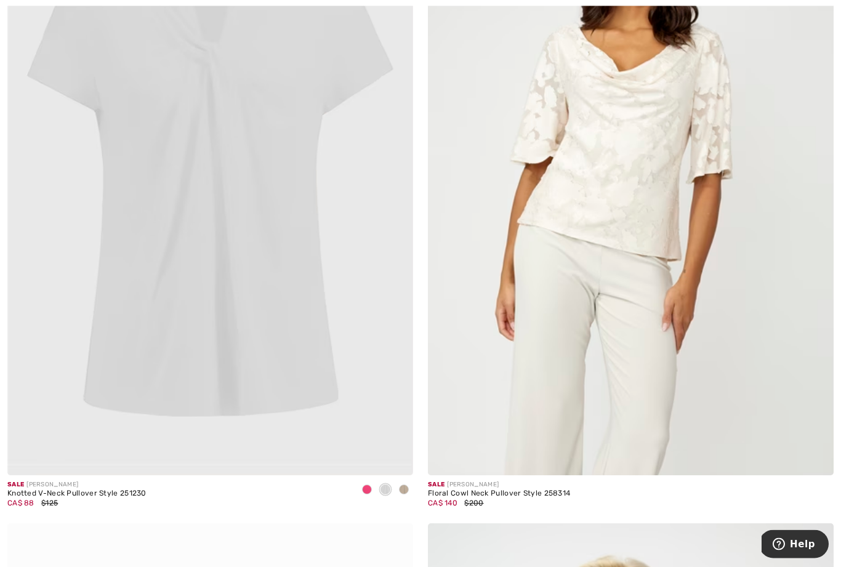
scroll to position [6327, 0]
click at [654, 327] on img at bounding box center [631, 170] width 406 height 609
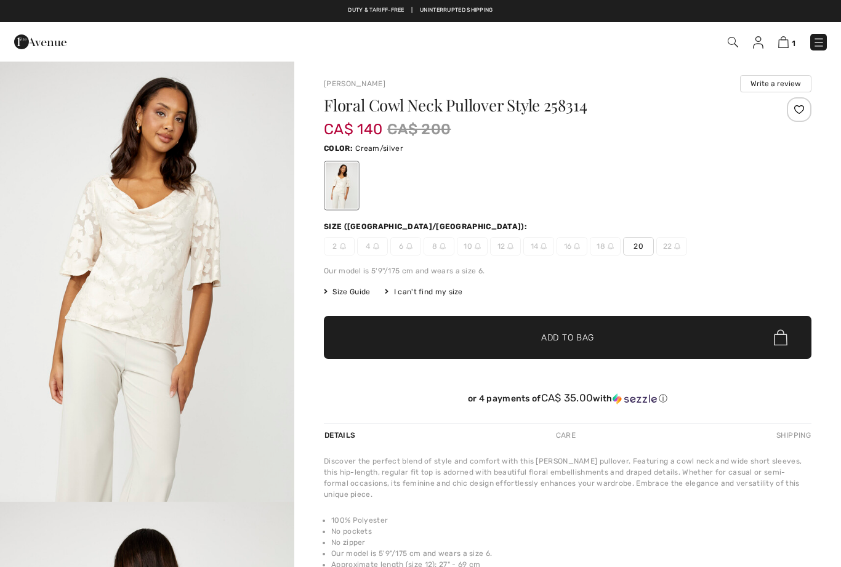
checkbox input "true"
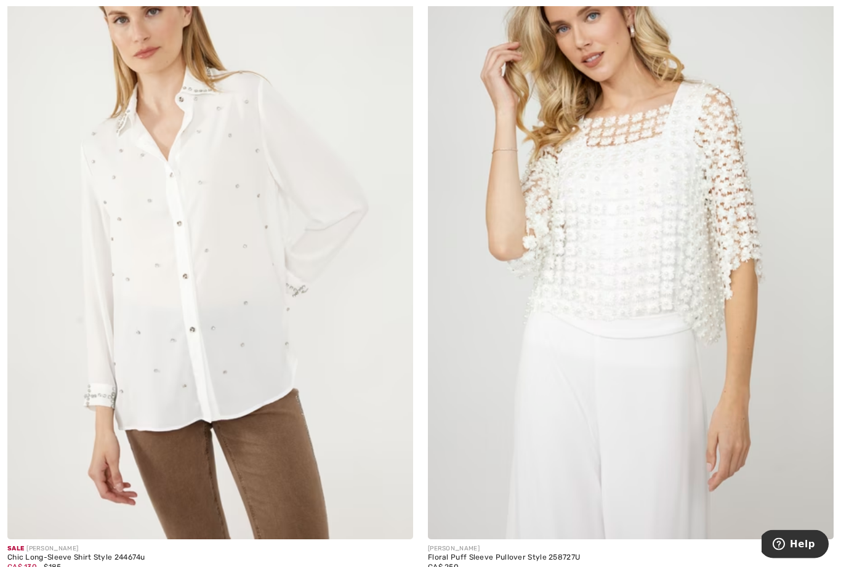
scroll to position [9709, 0]
click at [116, 366] on img at bounding box center [210, 234] width 406 height 609
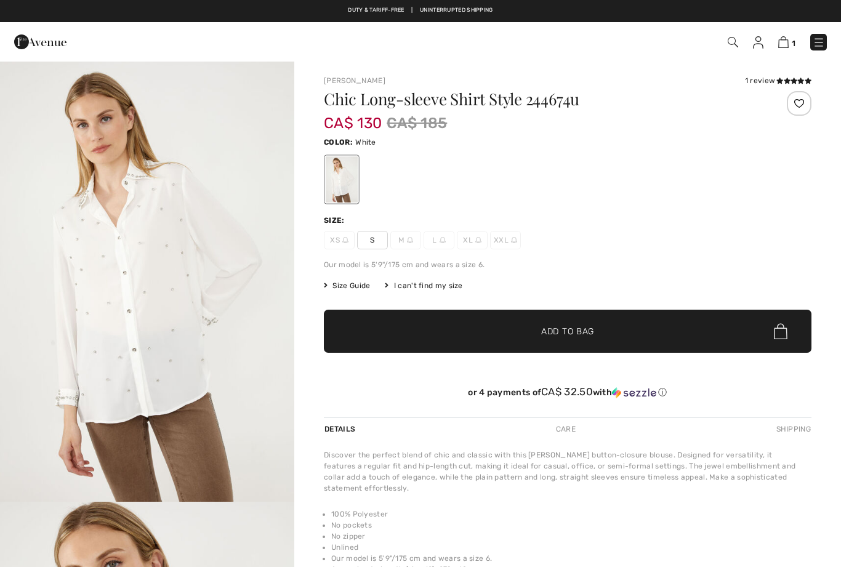
checkbox input "true"
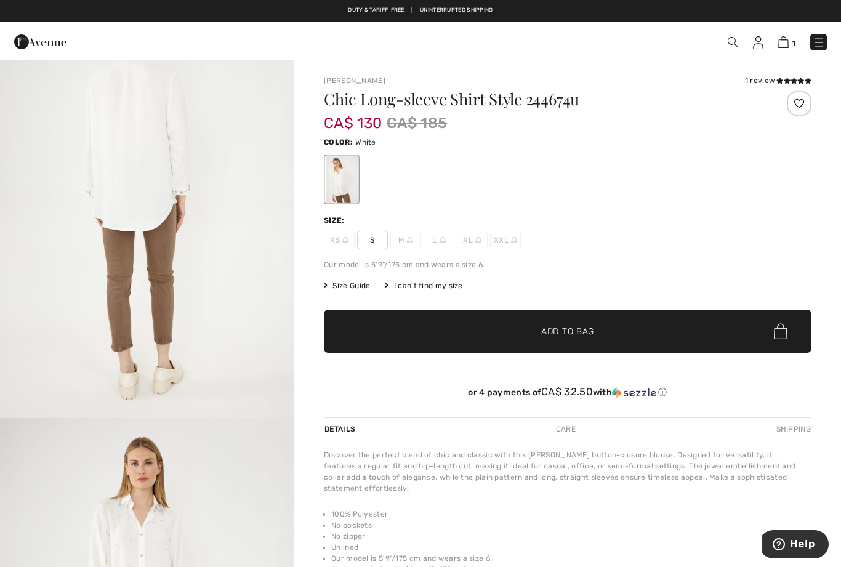
scroll to position [1407, 0]
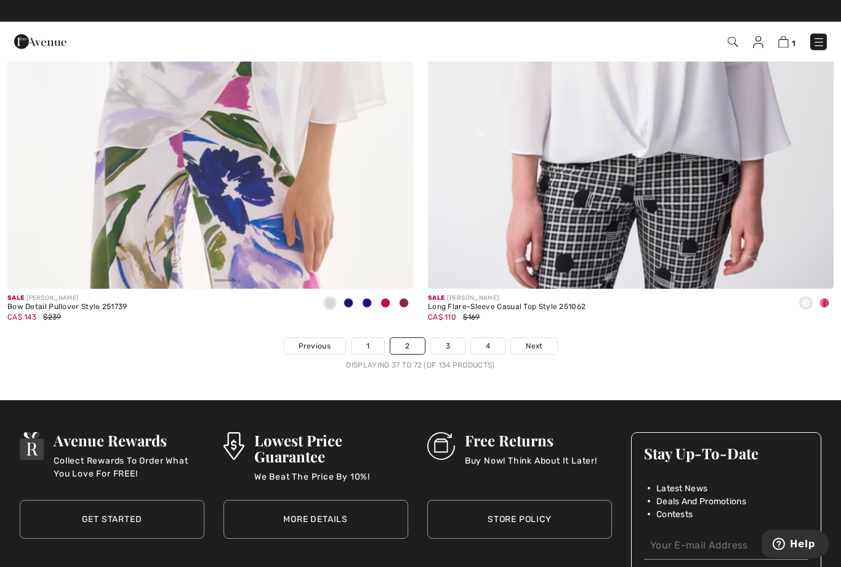
scroll to position [11929, 0]
click at [545, 338] on link "Next" at bounding box center [534, 346] width 46 height 16
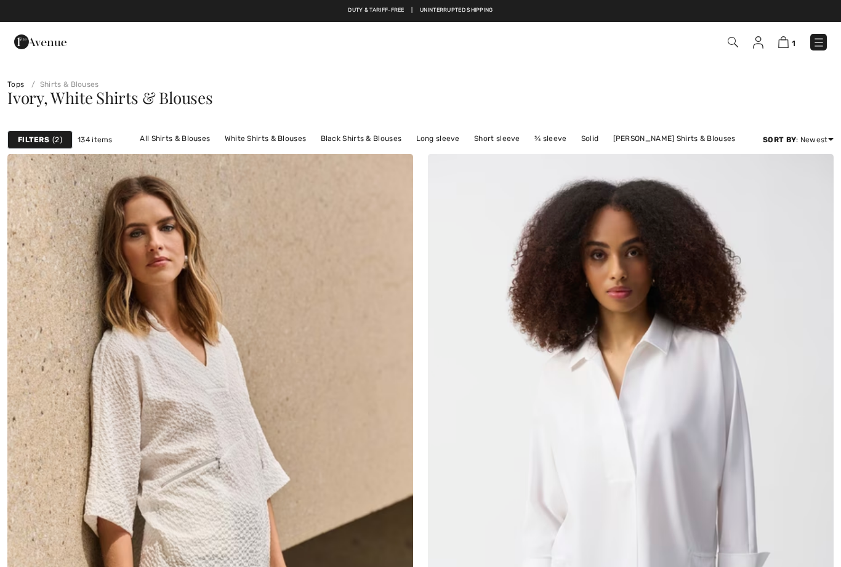
checkbox input "true"
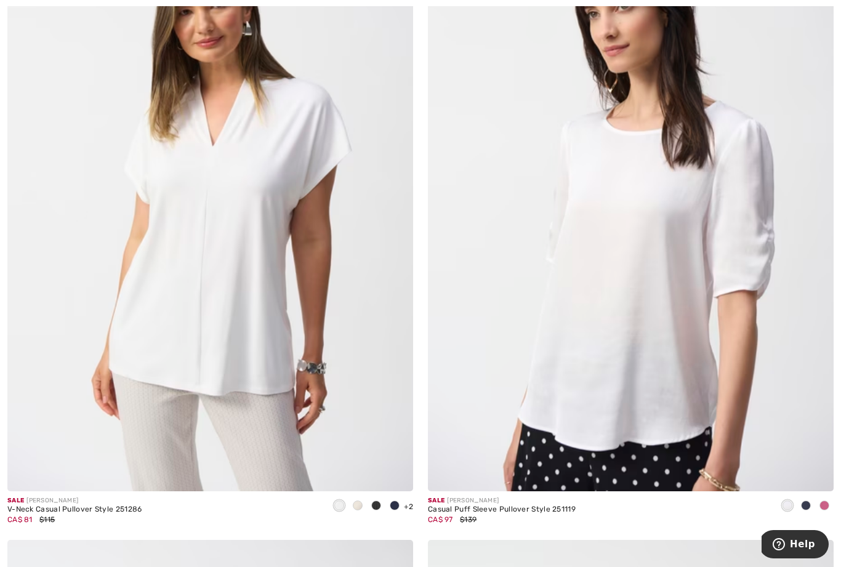
scroll to position [1585, 0]
click at [664, 391] on img at bounding box center [631, 186] width 406 height 609
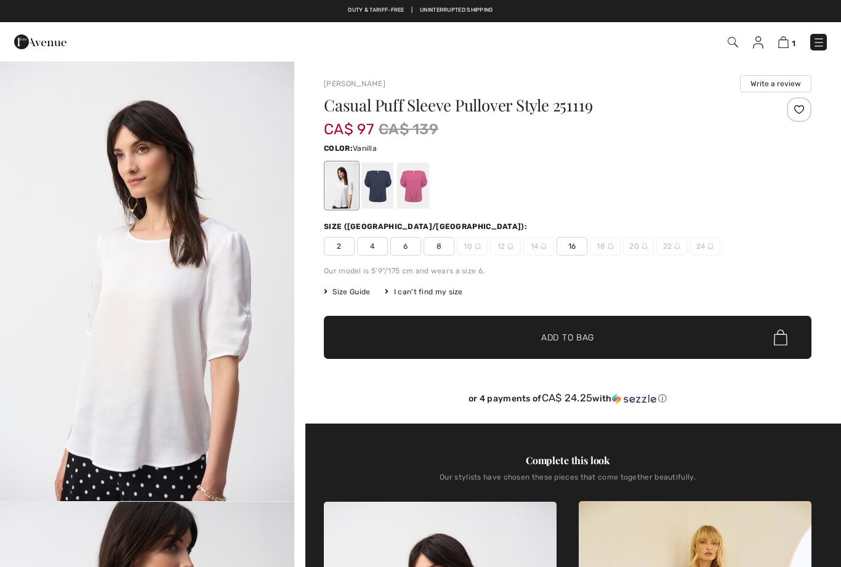
checkbox input "true"
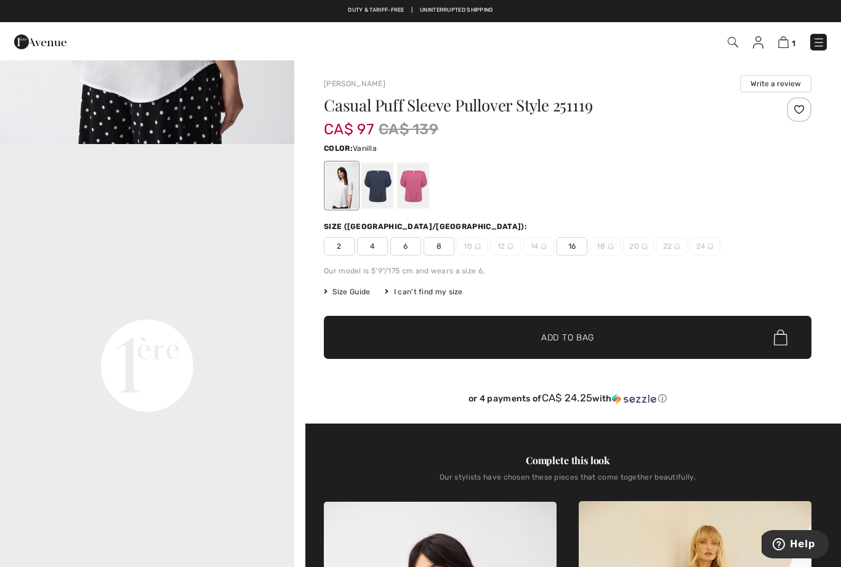
scroll to position [799, 0]
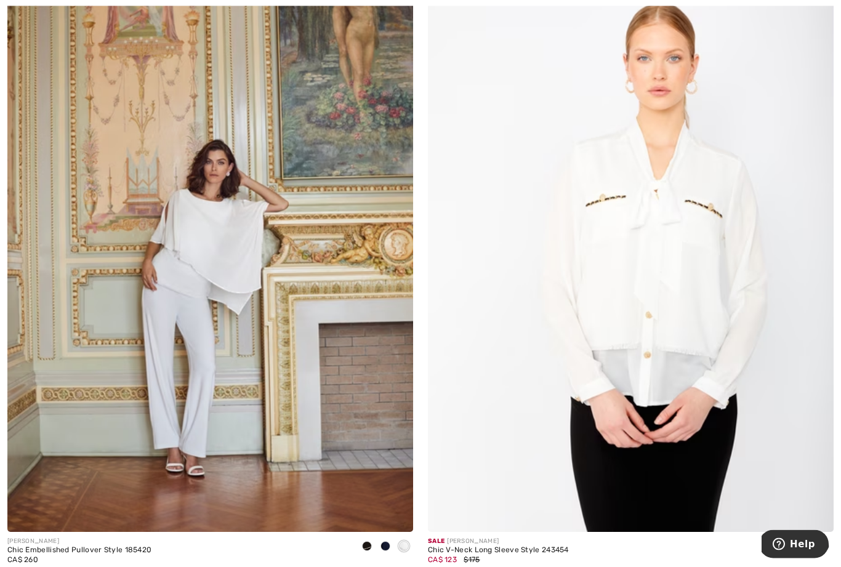
scroll to position [2858, 0]
click at [680, 356] on img at bounding box center [631, 227] width 406 height 609
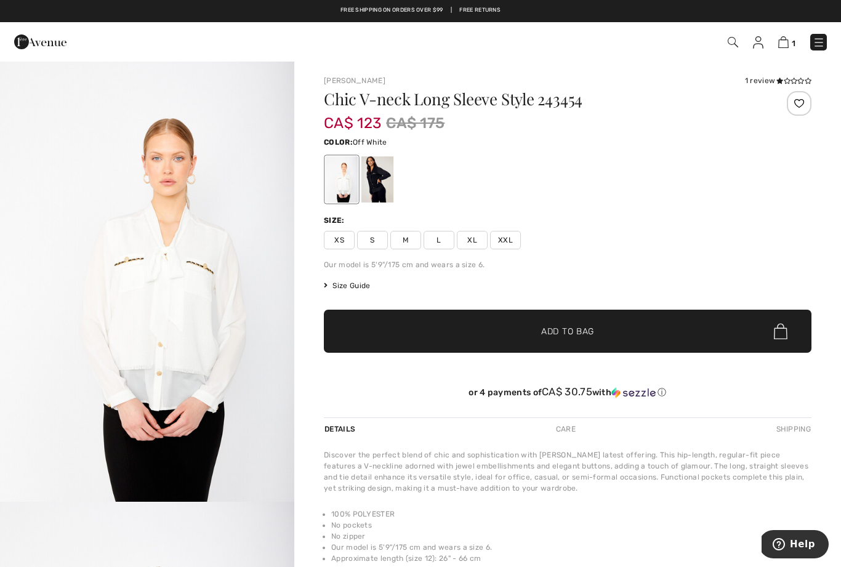
click at [341, 240] on span "XS" at bounding box center [339, 240] width 31 height 18
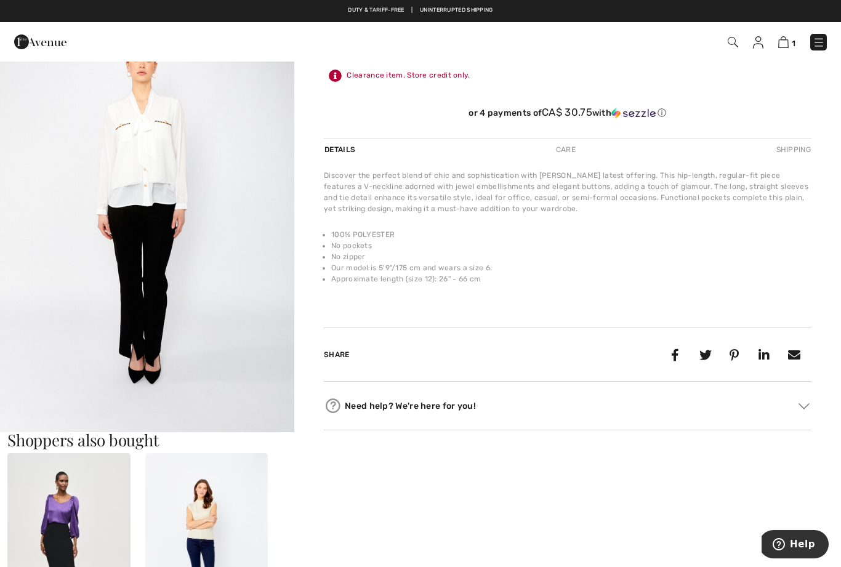
scroll to position [303, 0]
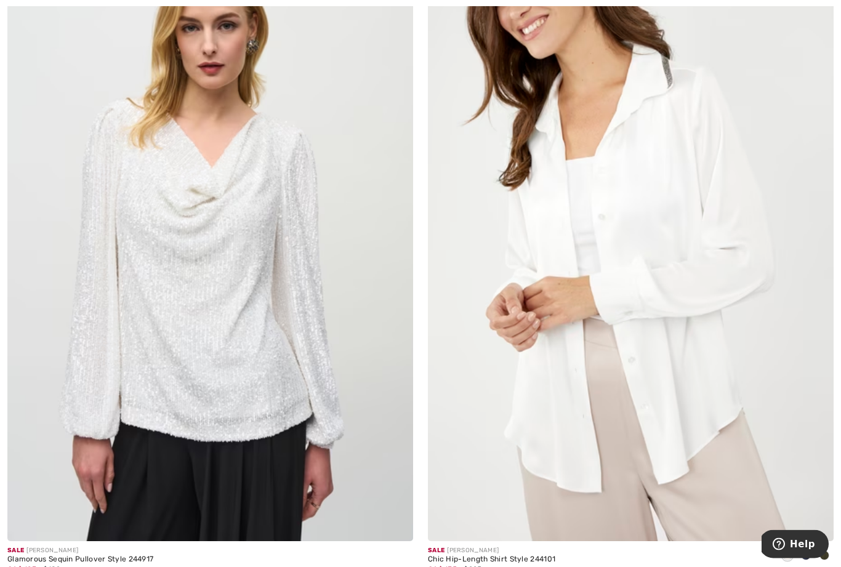
scroll to position [4292, 0]
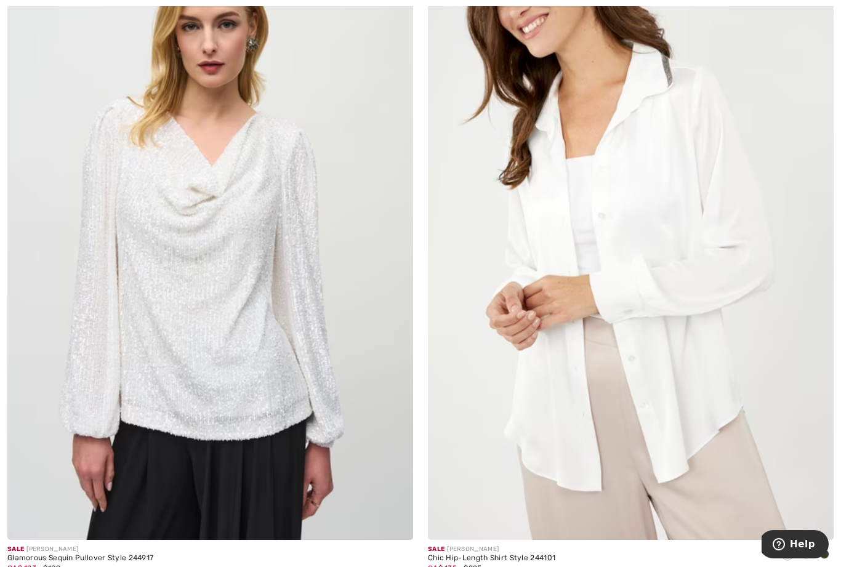
click at [661, 326] on img at bounding box center [631, 235] width 406 height 609
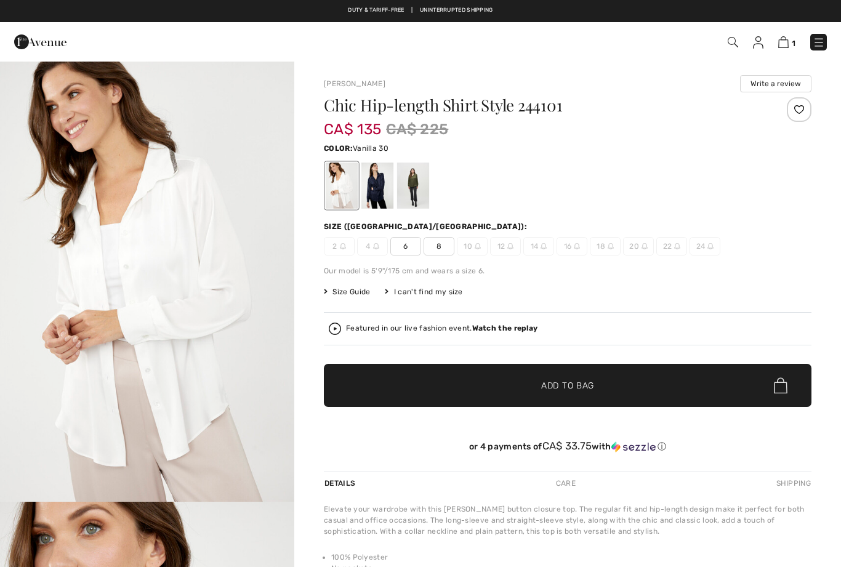
checkbox input "true"
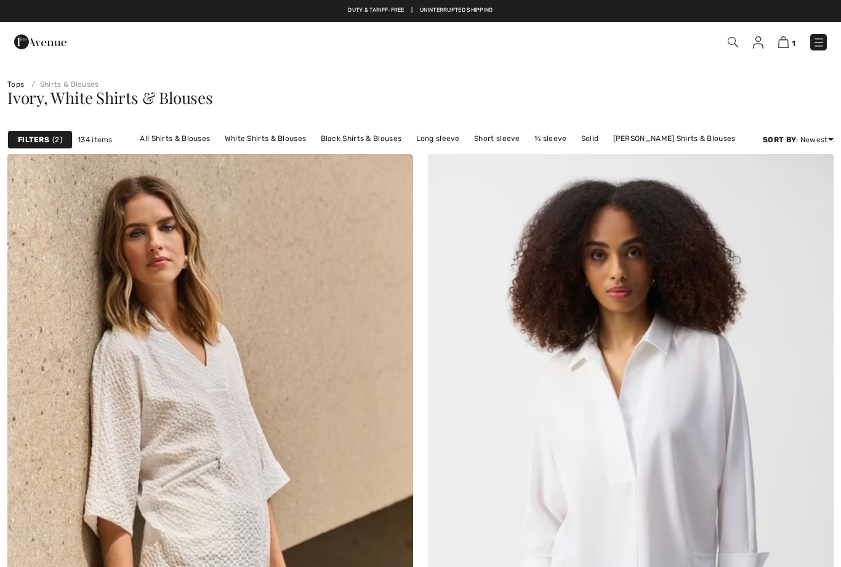
checkbox input "true"
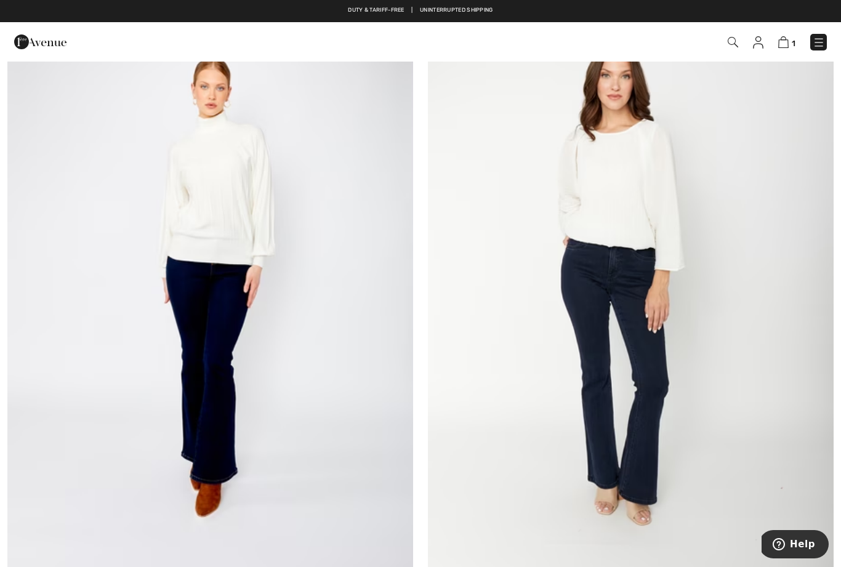
scroll to position [6224, 0]
click at [638, 175] on img at bounding box center [631, 274] width 406 height 609
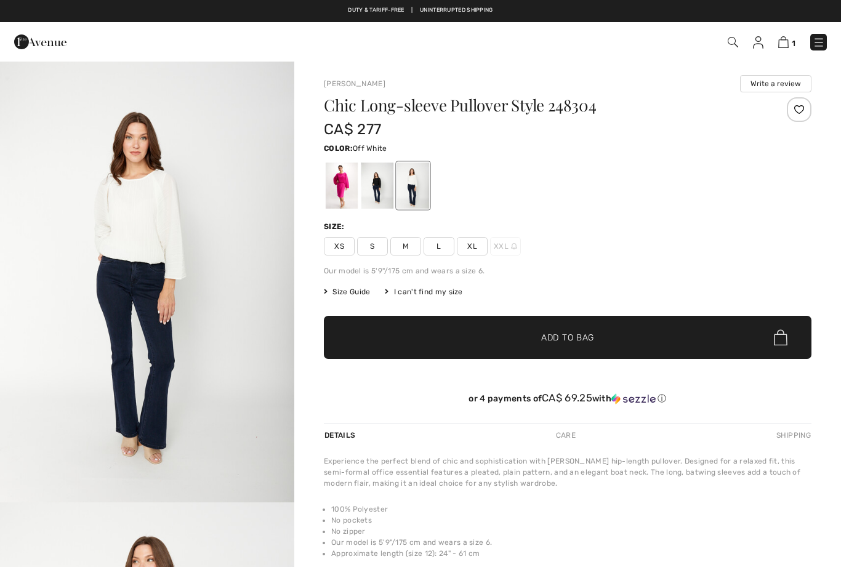
checkbox input "true"
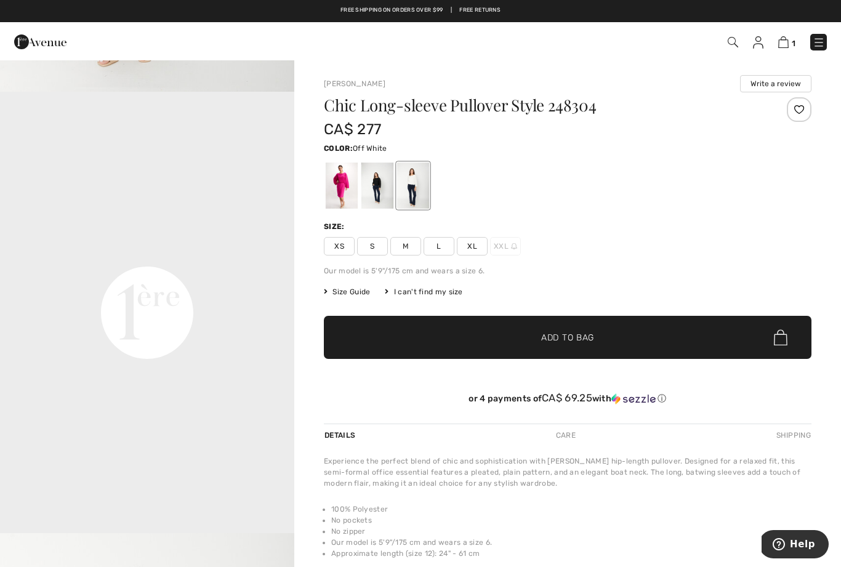
scroll to position [852, 0]
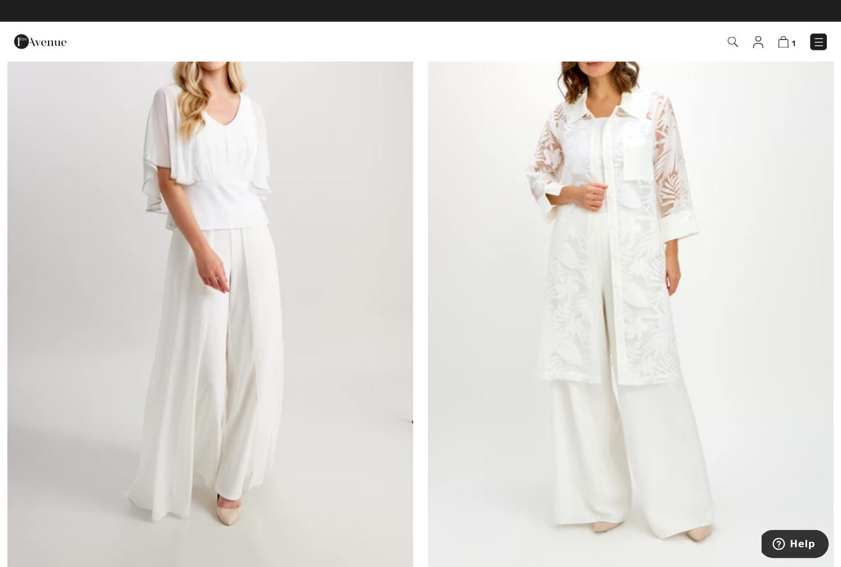
scroll to position [9676, 0]
click at [207, 170] on img at bounding box center [210, 267] width 406 height 609
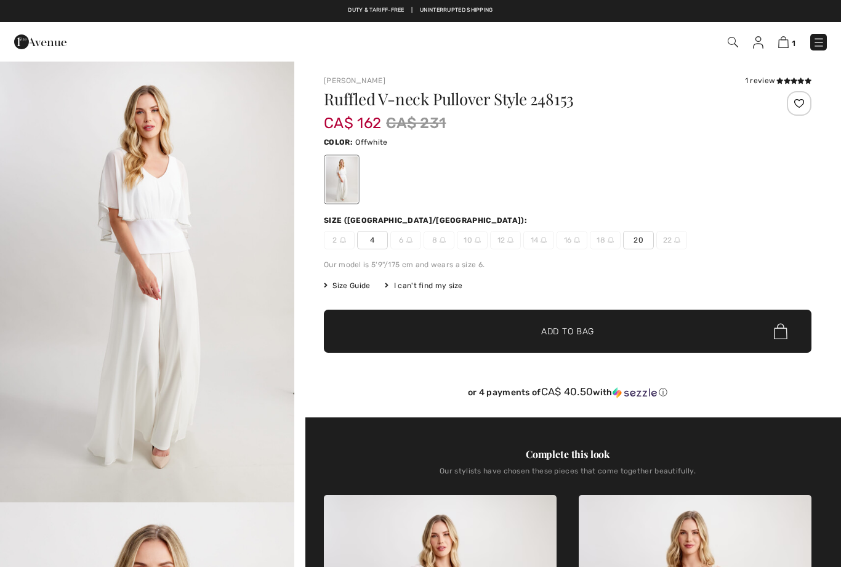
checkbox input "true"
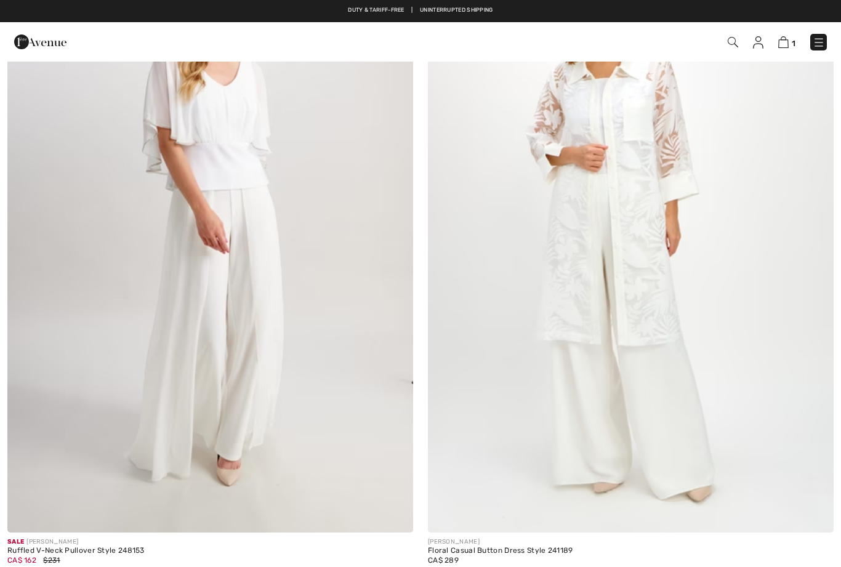
checkbox input "true"
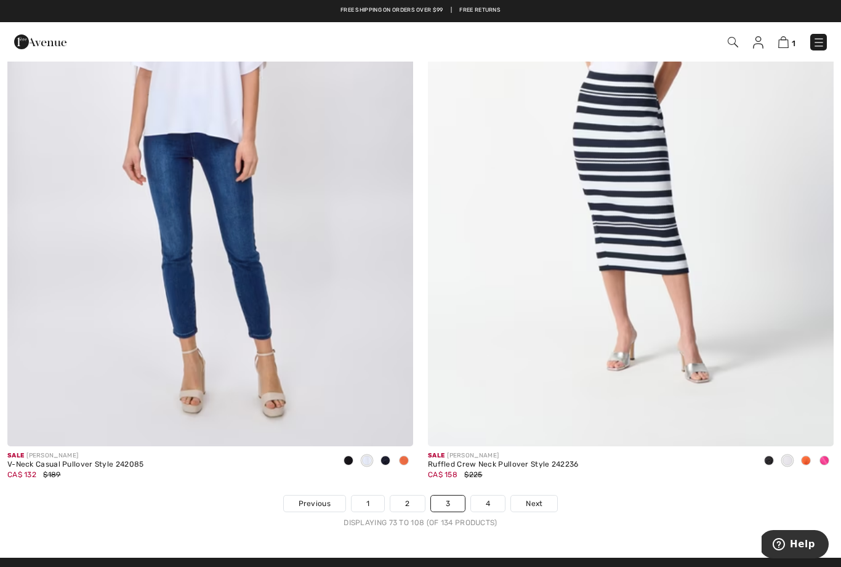
scroll to position [11771, 0]
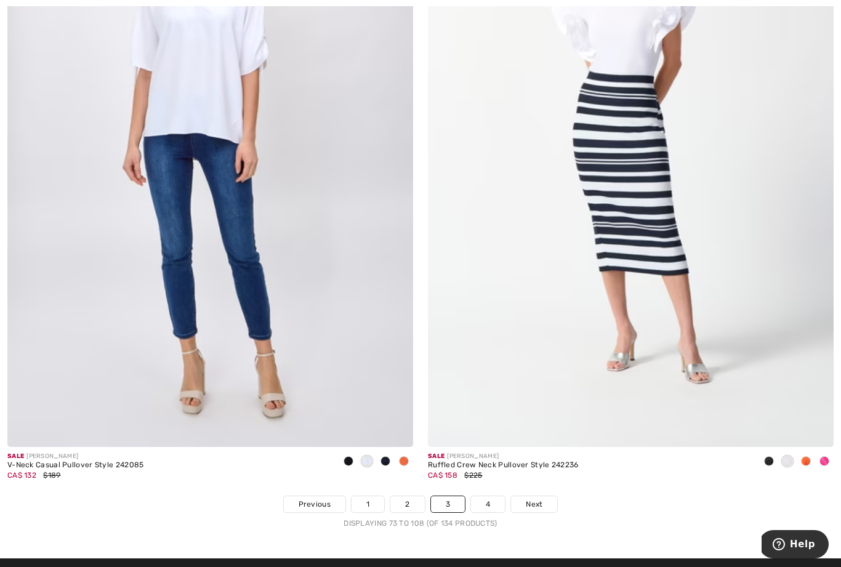
click at [248, 215] on img at bounding box center [210, 143] width 406 height 609
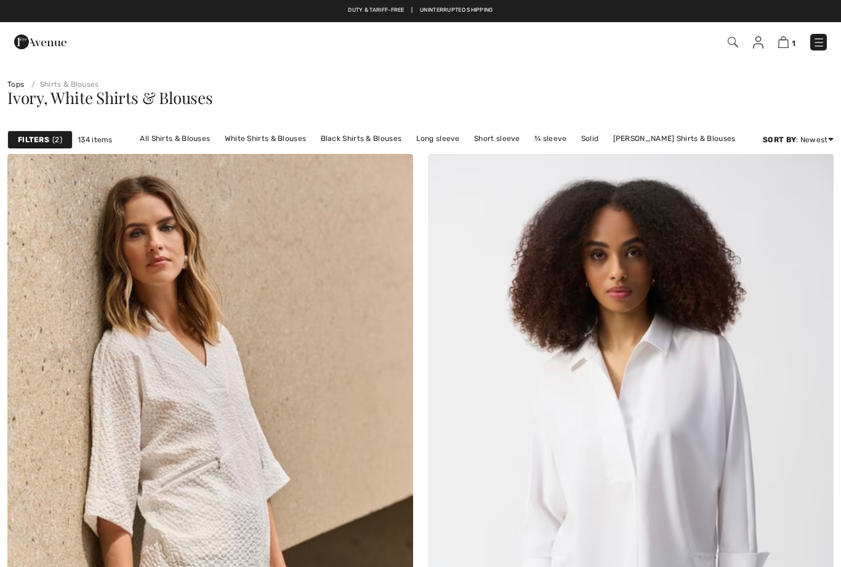
checkbox input "true"
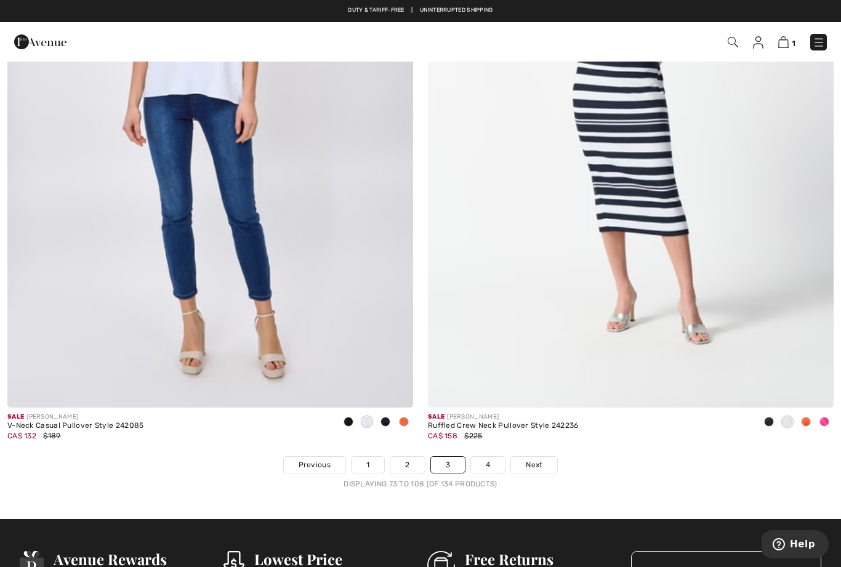
click at [537, 459] on span "Next" at bounding box center [534, 464] width 17 height 11
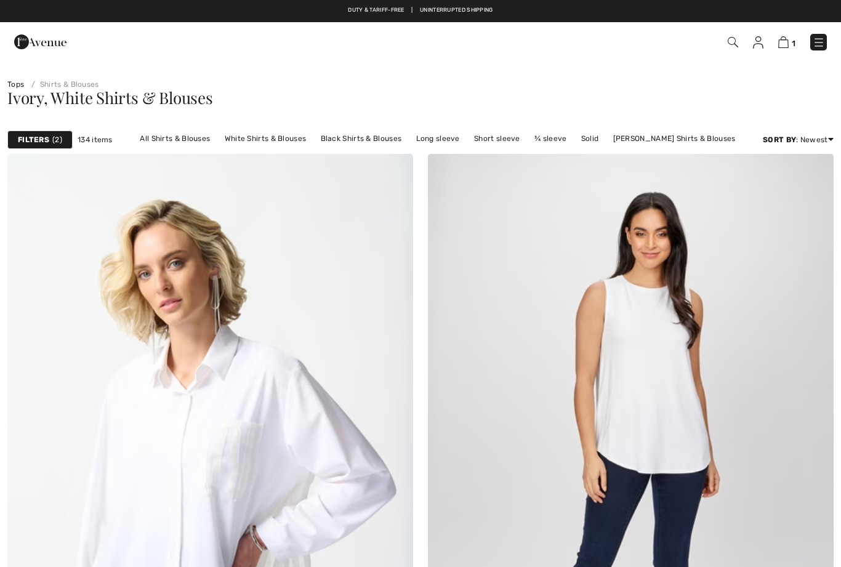
checkbox input "true"
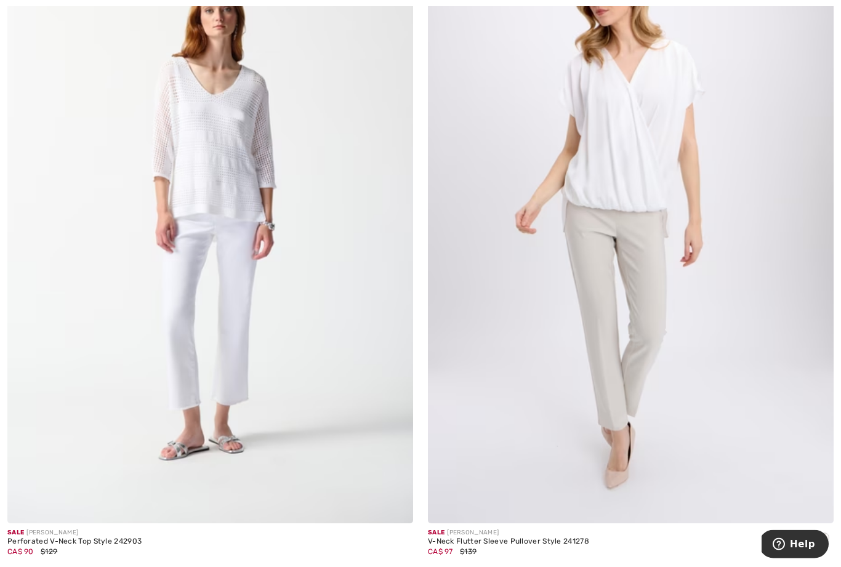
scroll to position [1553, 0]
click at [191, 214] on img at bounding box center [210, 219] width 406 height 609
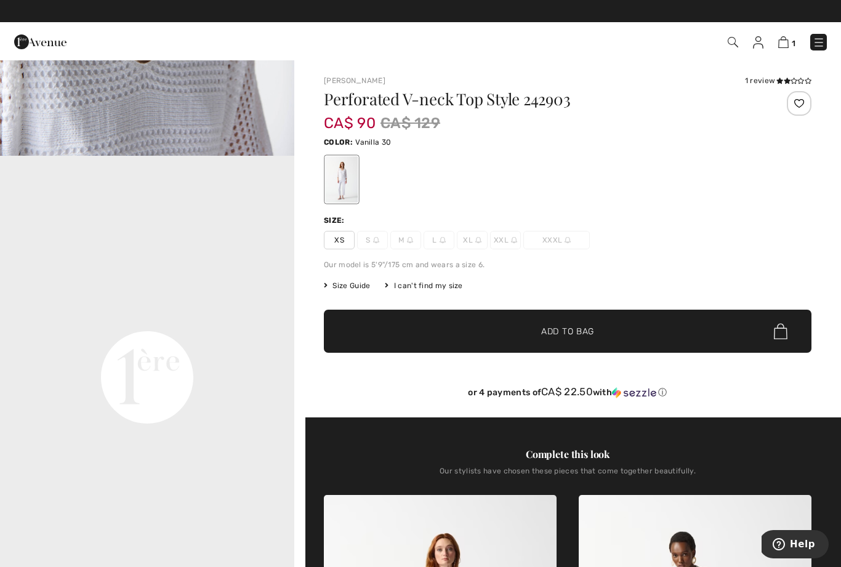
scroll to position [788, 0]
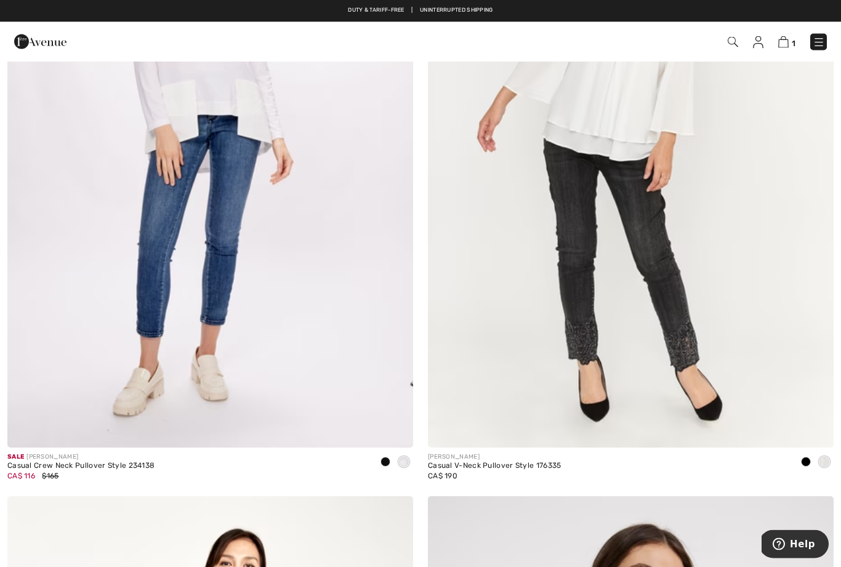
scroll to position [5041, 0]
click at [699, 294] on img at bounding box center [631, 143] width 406 height 609
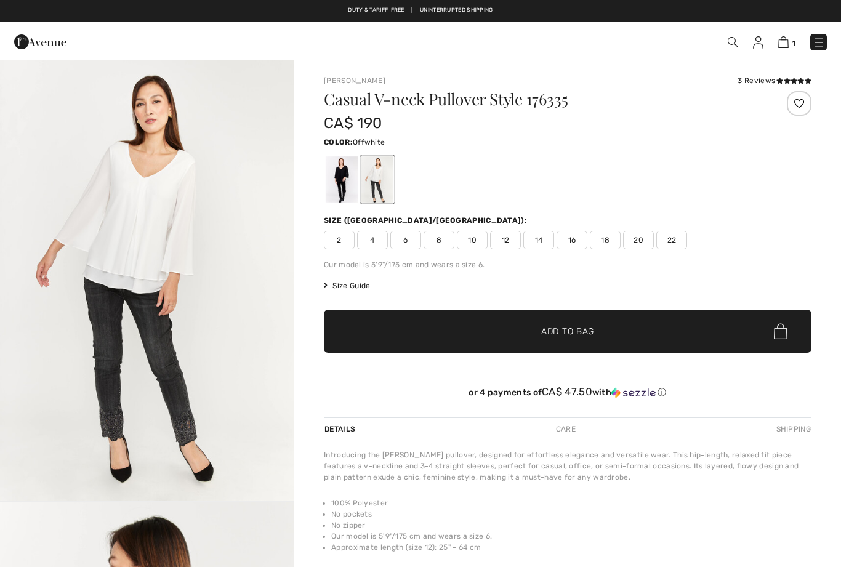
checkbox input "true"
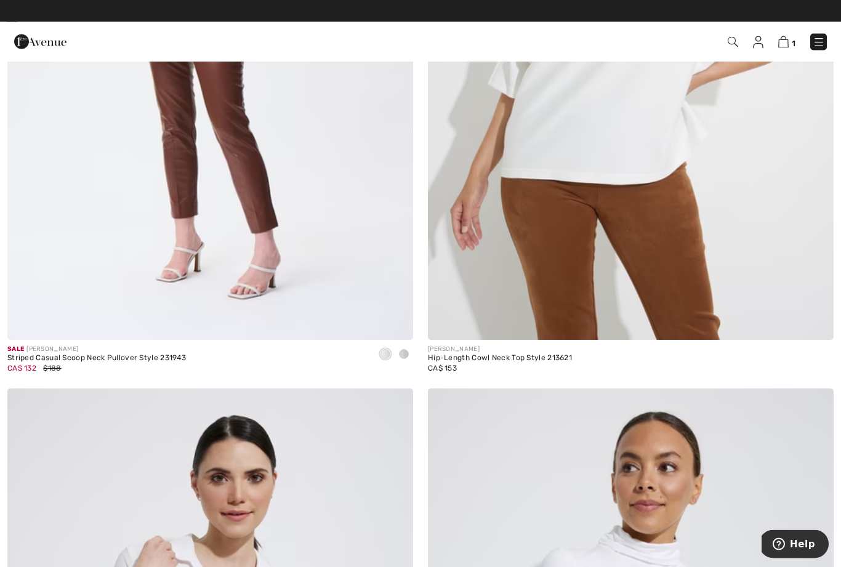
scroll to position [7119, 0]
click at [785, 46] on img at bounding box center [783, 42] width 10 height 12
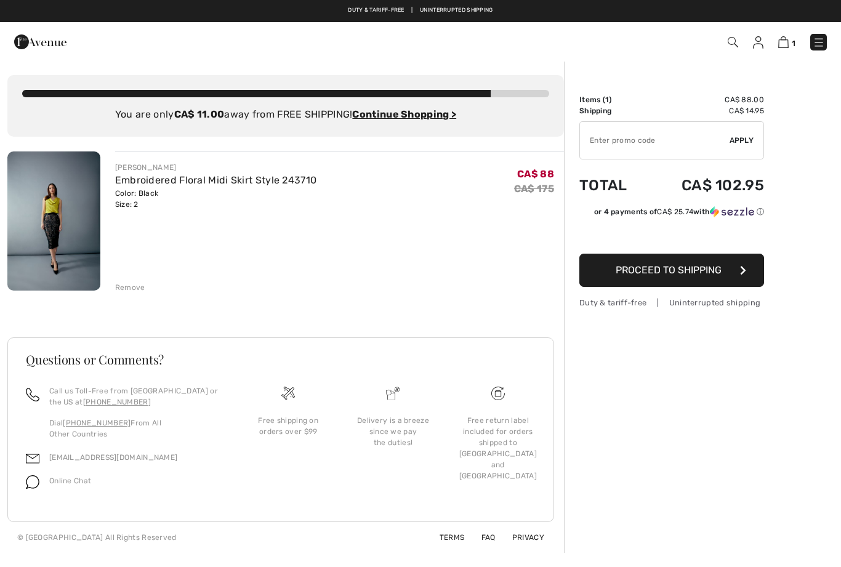
click at [54, 203] on img at bounding box center [53, 220] width 93 height 139
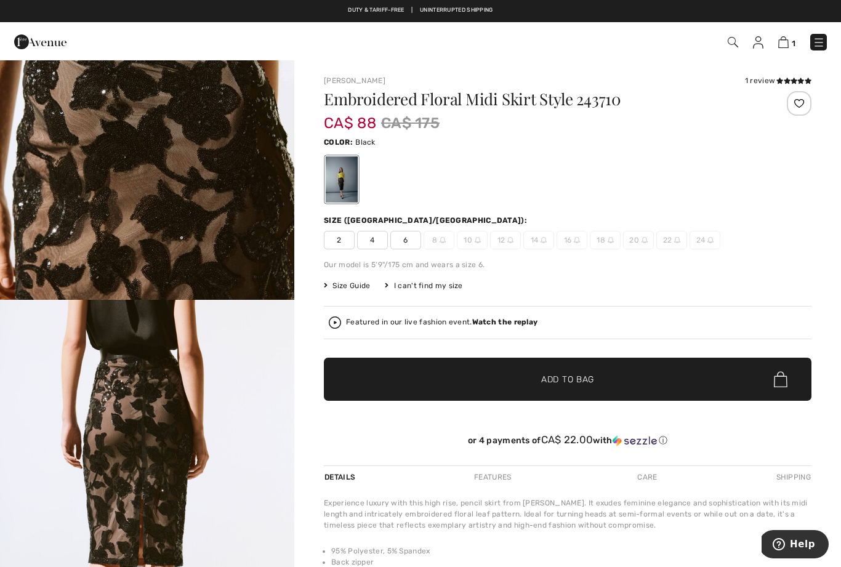
scroll to position [2495, 0]
click at [127, 401] on img "6 / 6" at bounding box center [147, 520] width 294 height 441
click at [785, 47] on img at bounding box center [783, 42] width 10 height 12
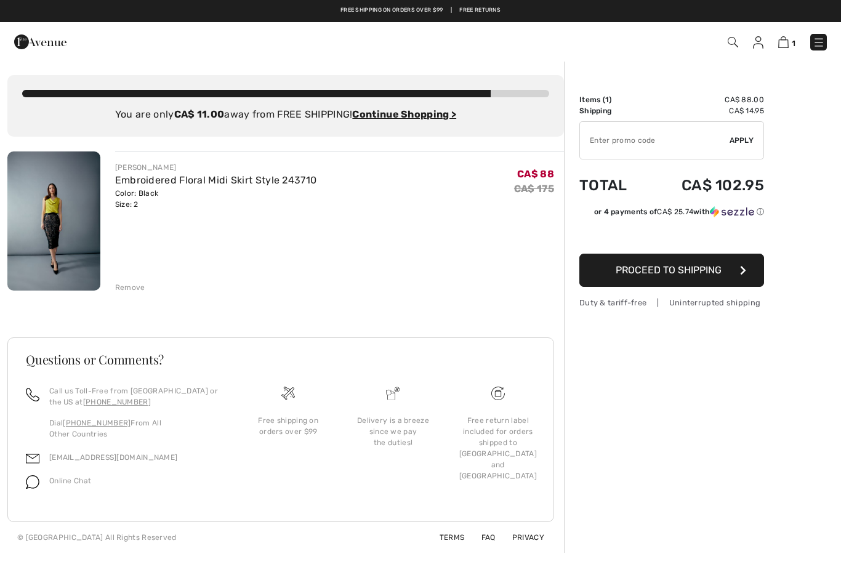
click at [427, 114] on ins "Continue Shopping >" at bounding box center [404, 114] width 104 height 12
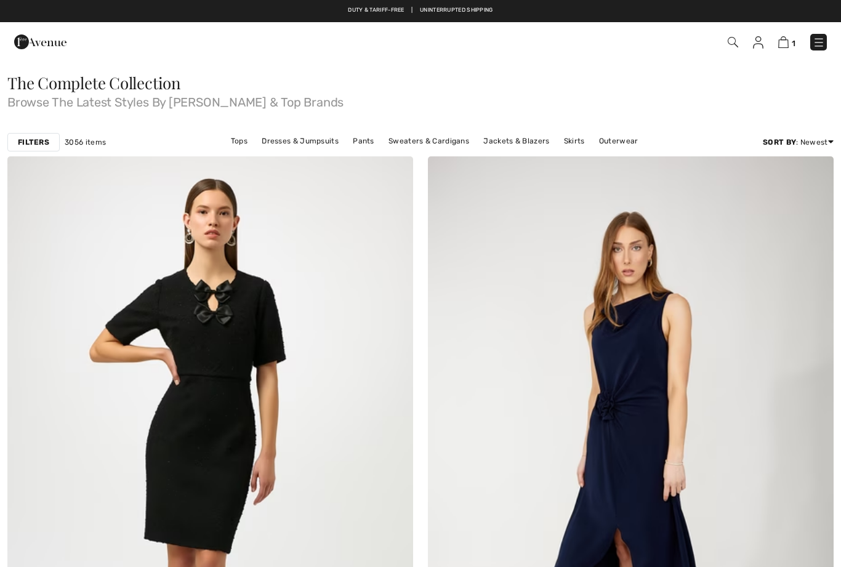
checkbox input "true"
click at [437, 138] on link "Sweaters & Cardigans" at bounding box center [428, 141] width 93 height 16
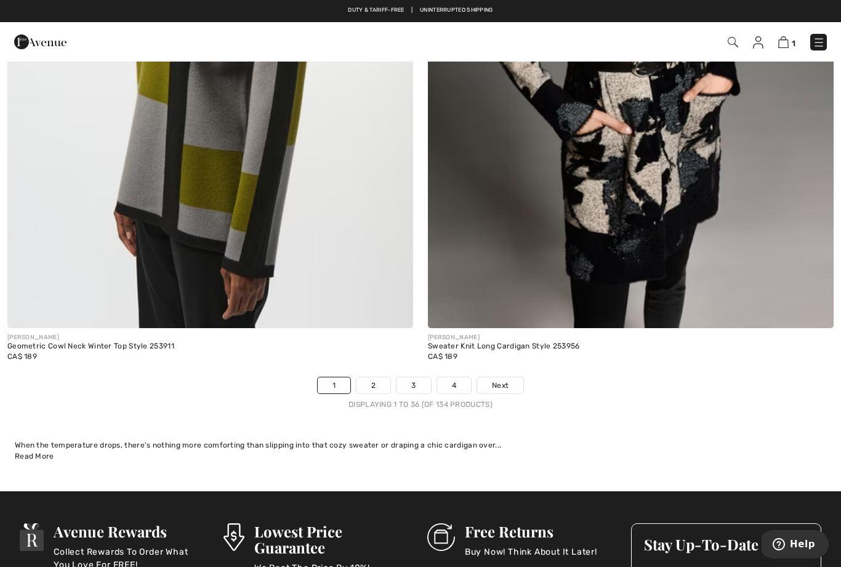
scroll to position [11895, 0]
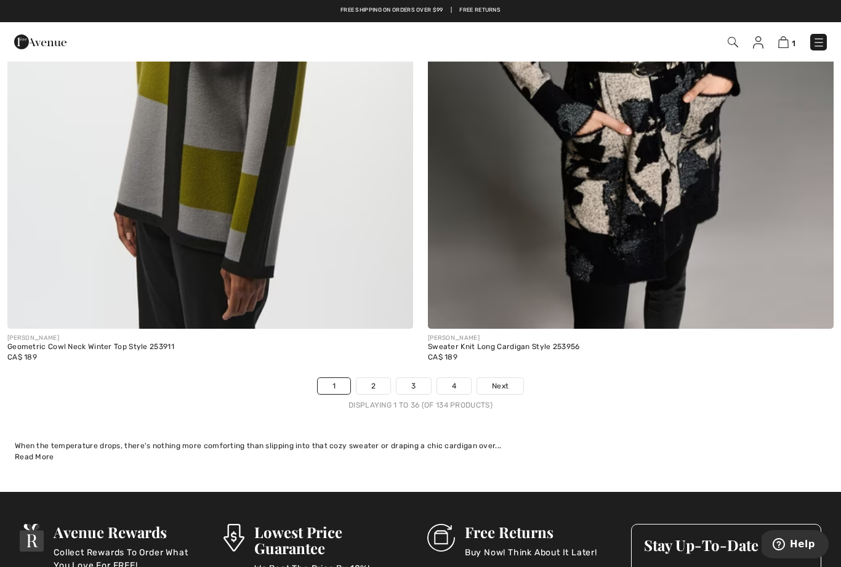
click at [509, 378] on link "Next" at bounding box center [500, 386] width 46 height 16
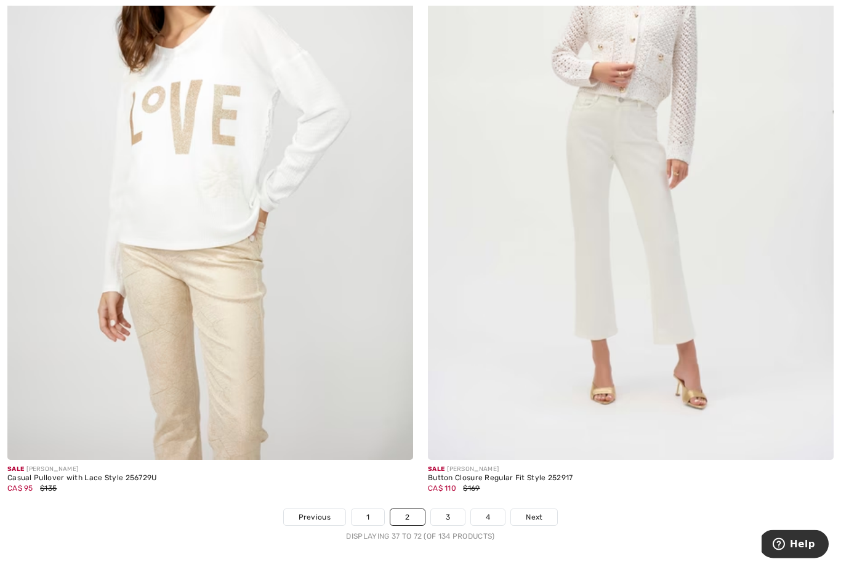
scroll to position [11764, 0]
click at [543, 509] on link "Next" at bounding box center [534, 517] width 46 height 16
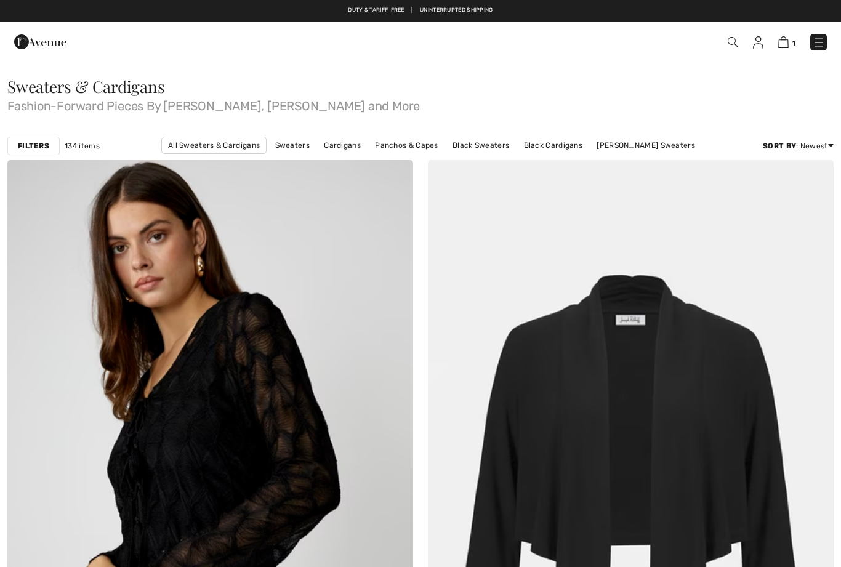
checkbox input "true"
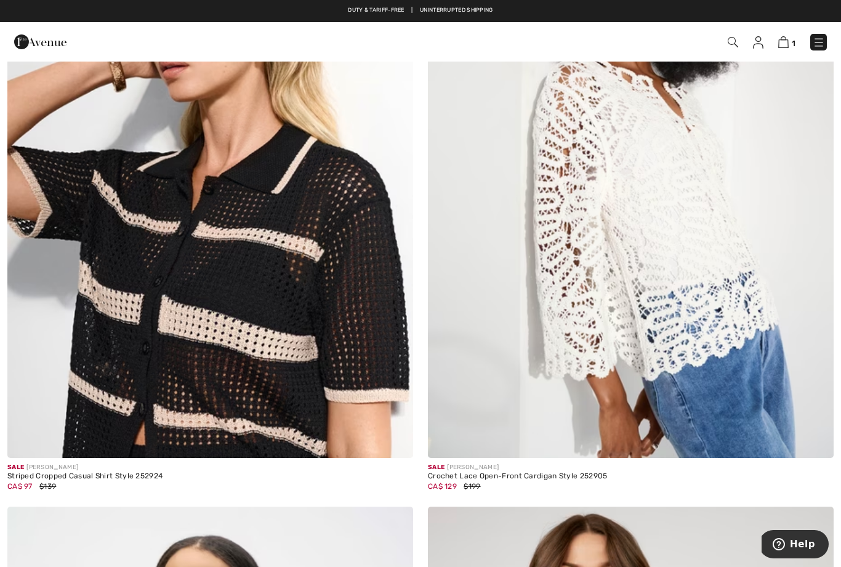
scroll to position [967, 0]
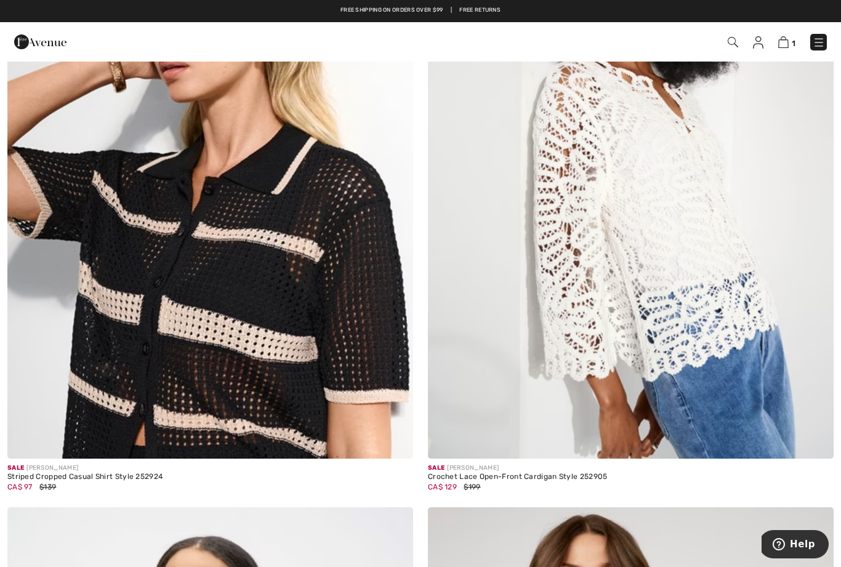
click at [599, 282] on img at bounding box center [631, 154] width 406 height 609
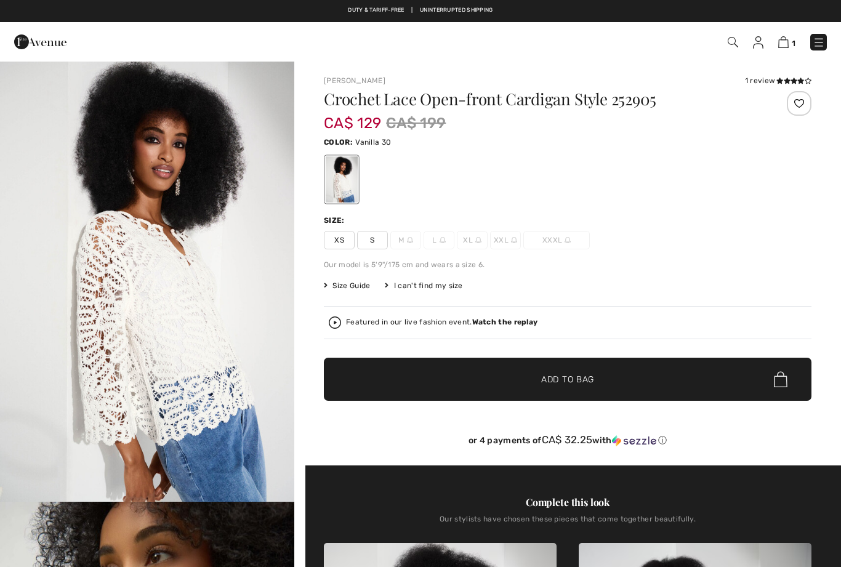
checkbox input "true"
click at [344, 238] on span "XS" at bounding box center [339, 240] width 31 height 18
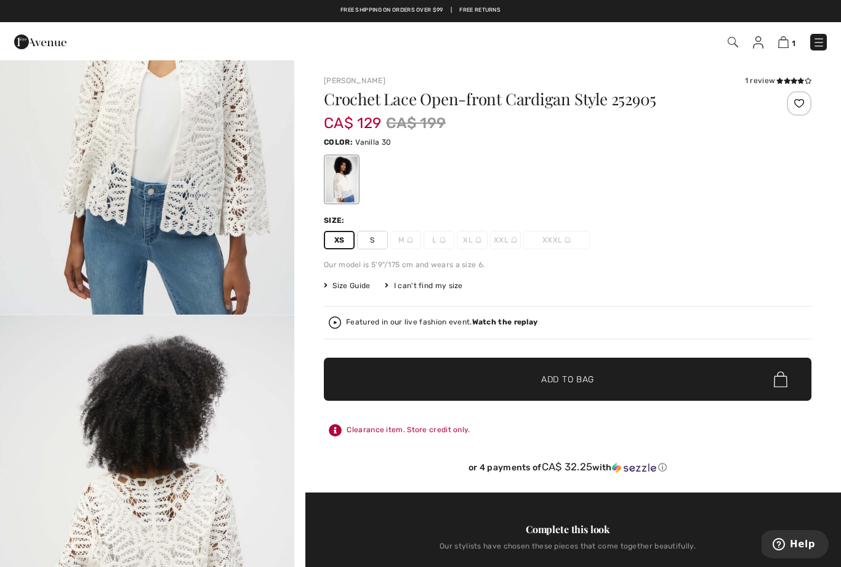
scroll to position [1515, 0]
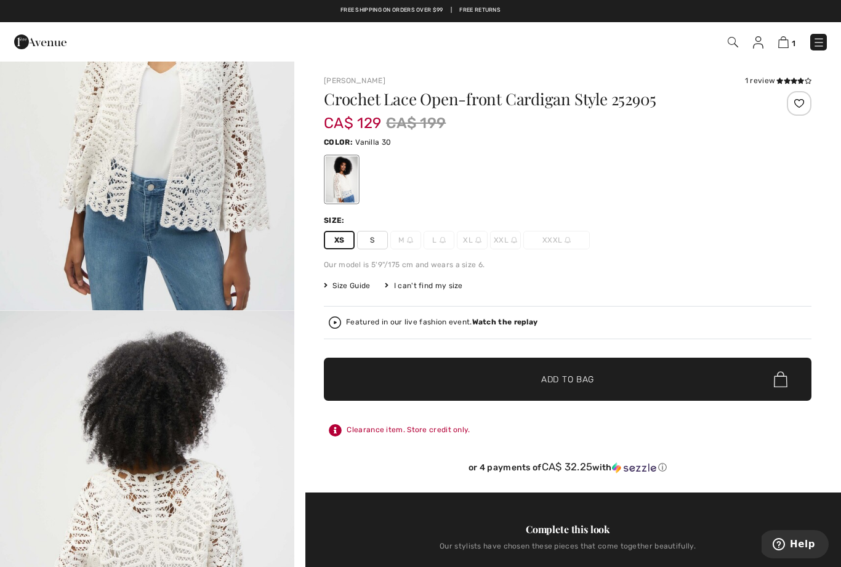
click at [599, 380] on span "✔ Added to Bag Add to Bag" at bounding box center [567, 379] width 487 height 43
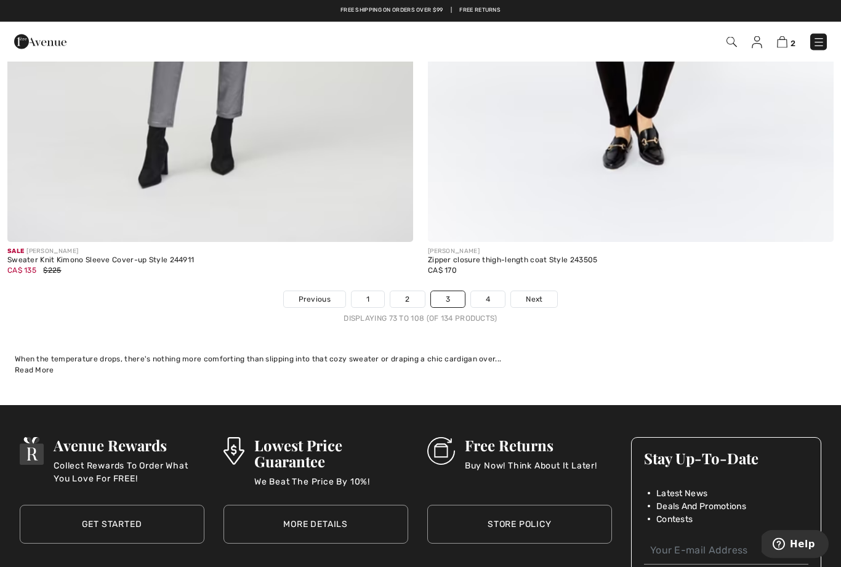
scroll to position [11982, 0]
click at [535, 294] on span "Next" at bounding box center [534, 299] width 17 height 11
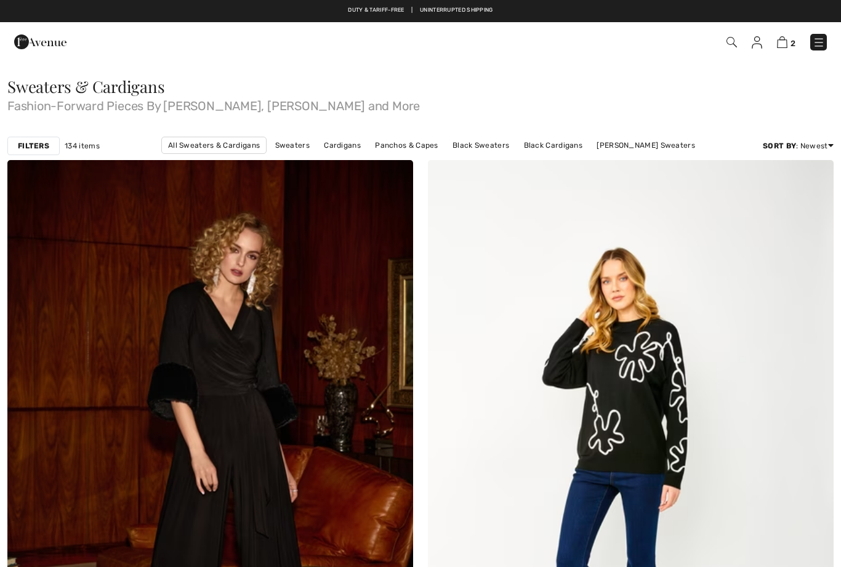
checkbox input "true"
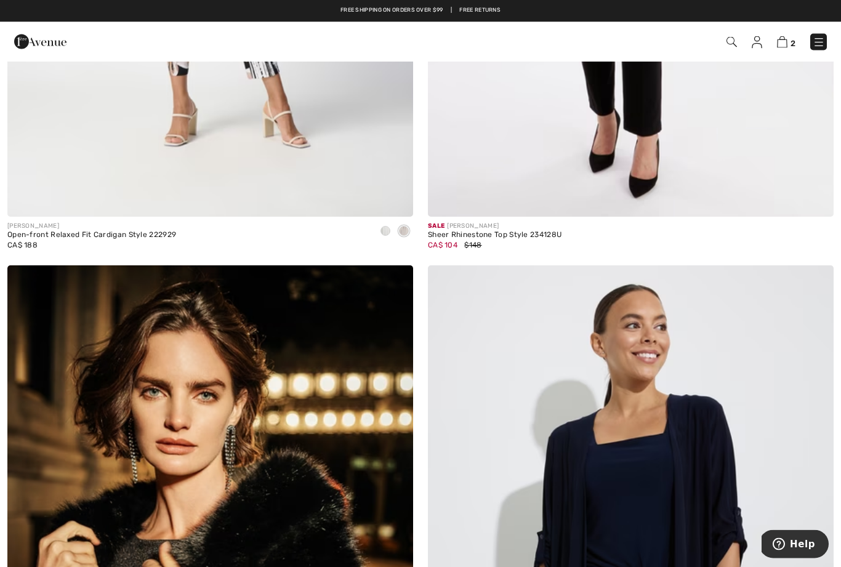
scroll to position [7248, 0]
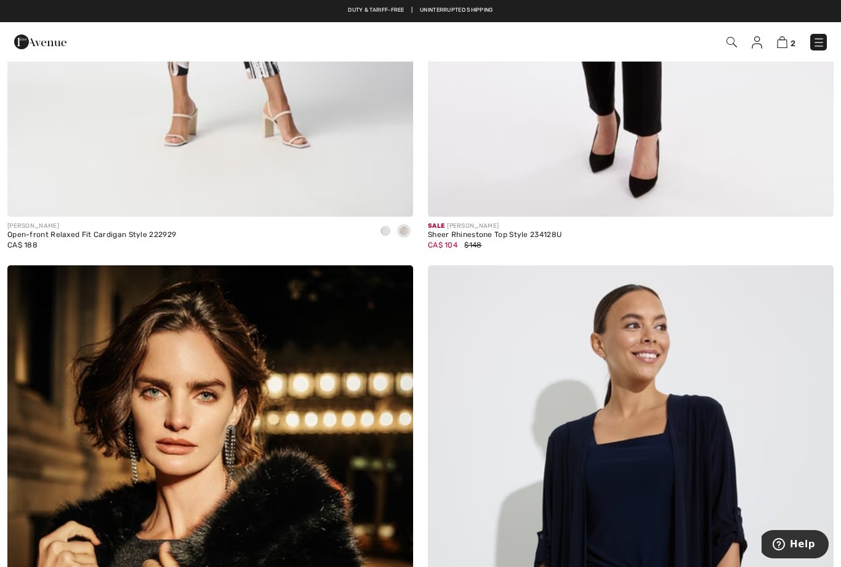
click at [782, 44] on img at bounding box center [782, 42] width 10 height 12
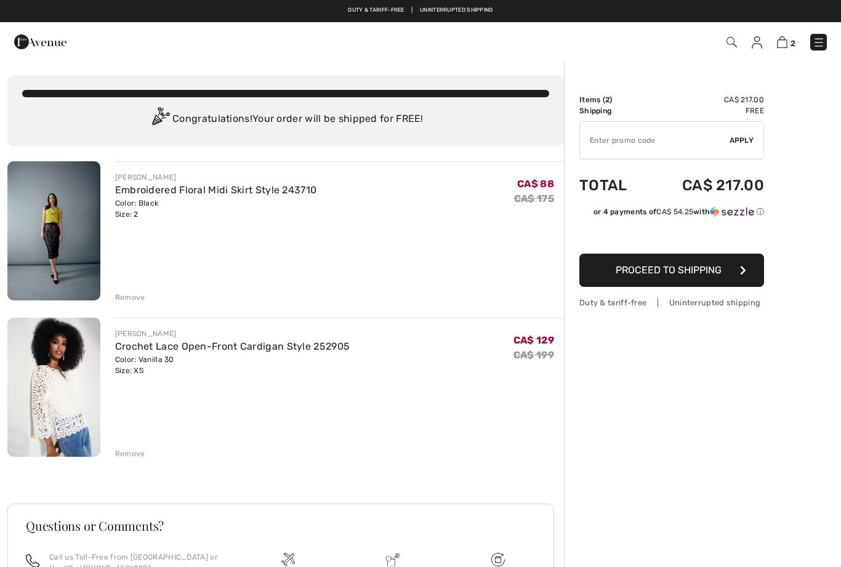
click at [142, 449] on div "Remove" at bounding box center [130, 453] width 30 height 11
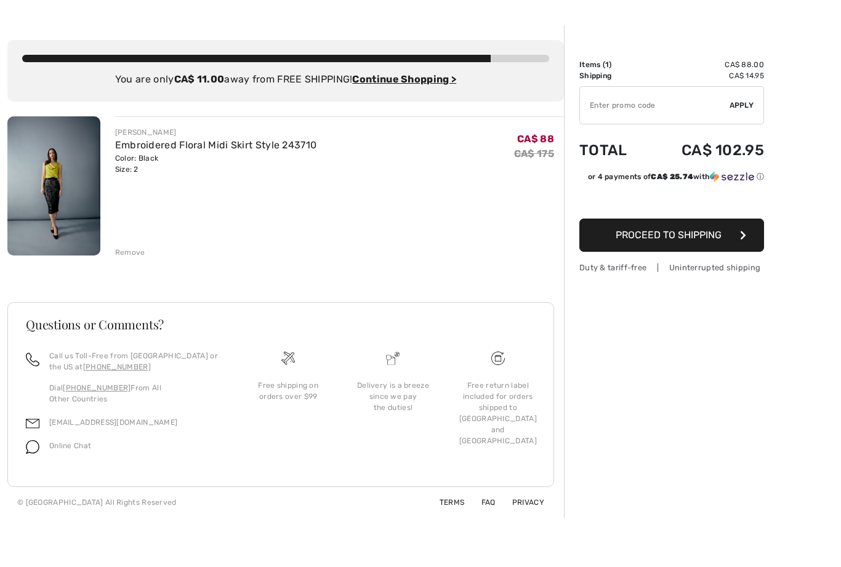
scroll to position [2, 0]
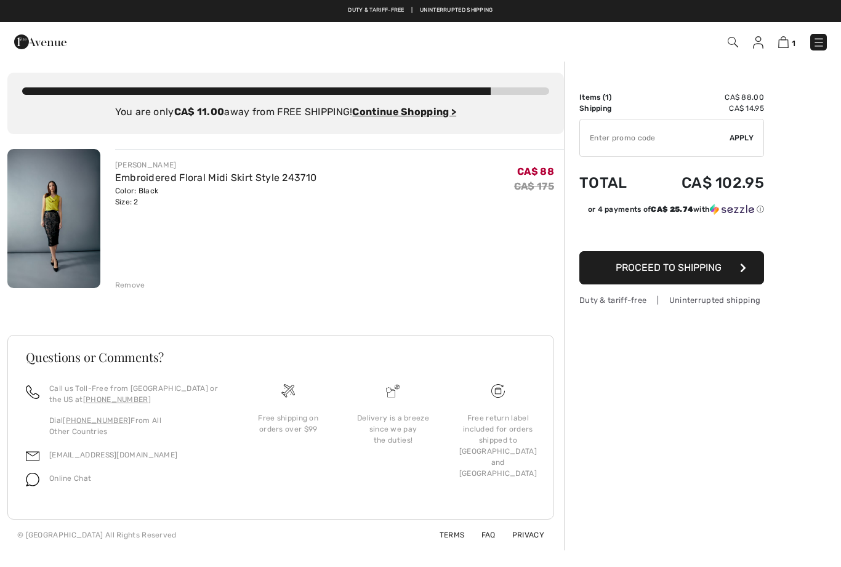
click at [688, 271] on span "Proceed to Shipping" at bounding box center [668, 268] width 106 height 12
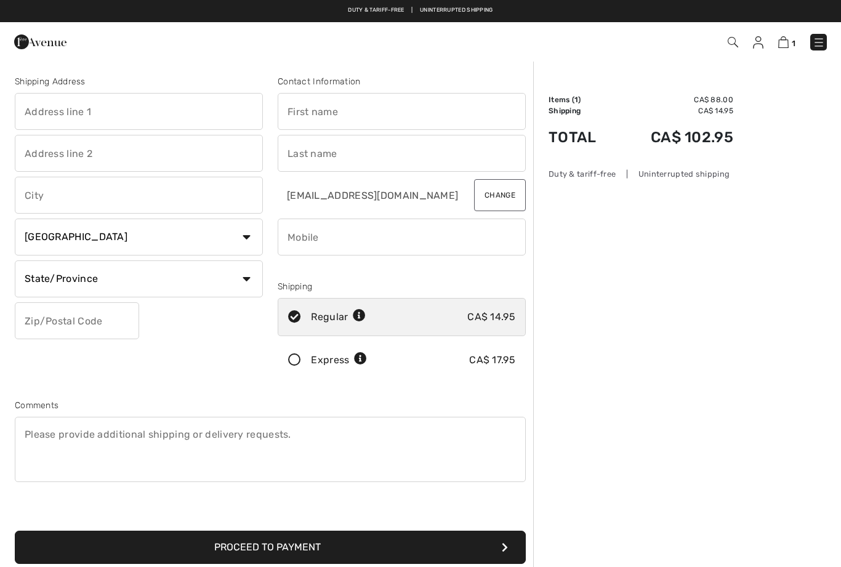
click at [131, 110] on input "text" at bounding box center [139, 111] width 248 height 37
type input "[STREET_ADDRESS]"
click at [81, 190] on input "text" at bounding box center [139, 195] width 248 height 37
click at [409, 113] on input "text" at bounding box center [402, 111] width 248 height 37
type input "Maidstone"
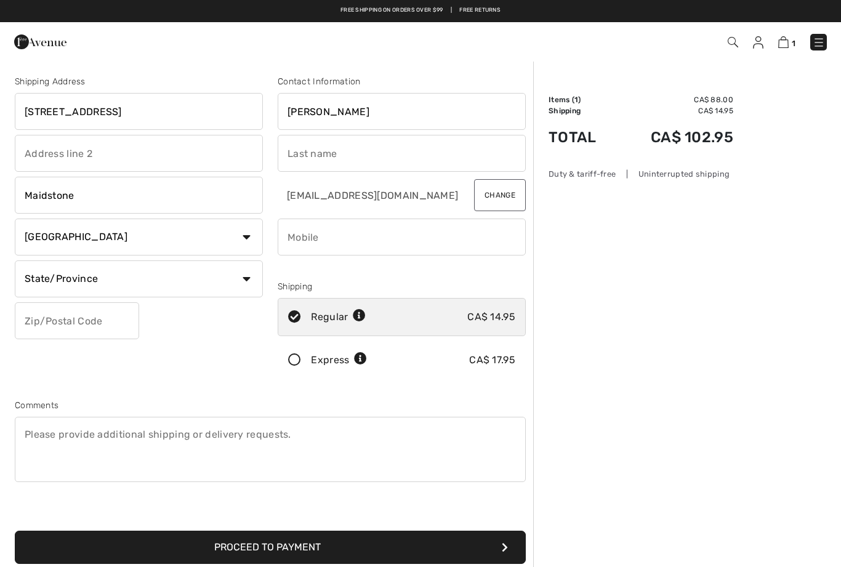
type input "Mary"
click at [350, 148] on input "text" at bounding box center [402, 153] width 248 height 37
type input "Willis"
click at [103, 269] on select "State/Province Alberta British Columbia Manitoba New Brunswick Newfoundland and…" at bounding box center [139, 278] width 248 height 37
select select "ON"
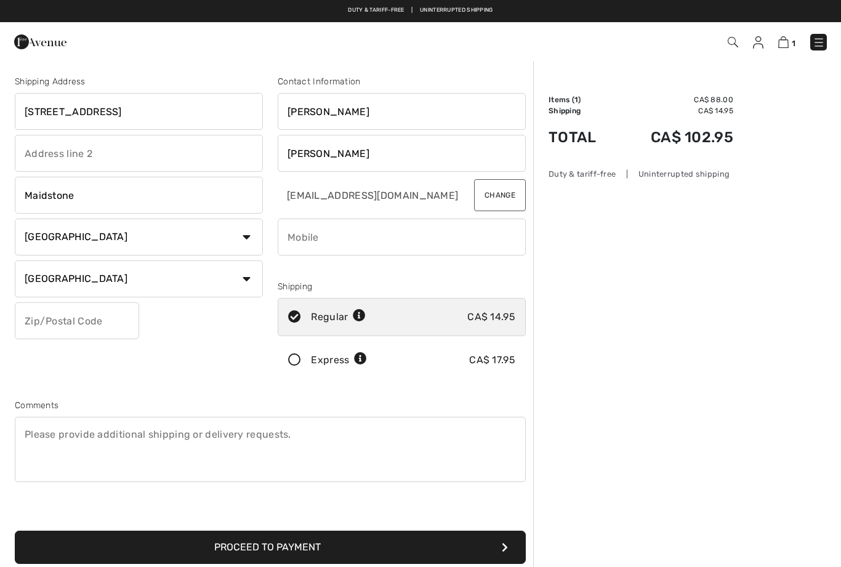
click at [96, 318] on input "text" at bounding box center [77, 320] width 124 height 37
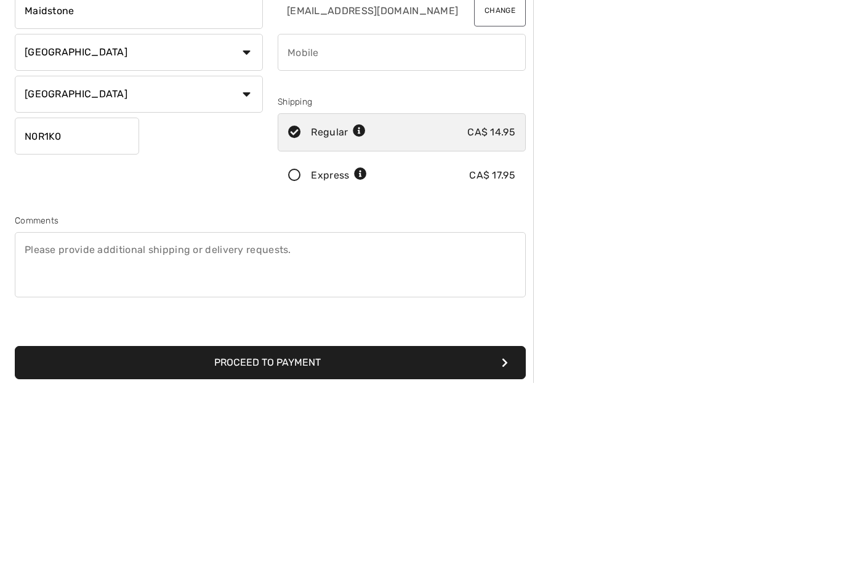
type input "N0R1K0"
click at [357, 218] on input "phone" at bounding box center [402, 236] width 248 height 37
type input "5198183559"
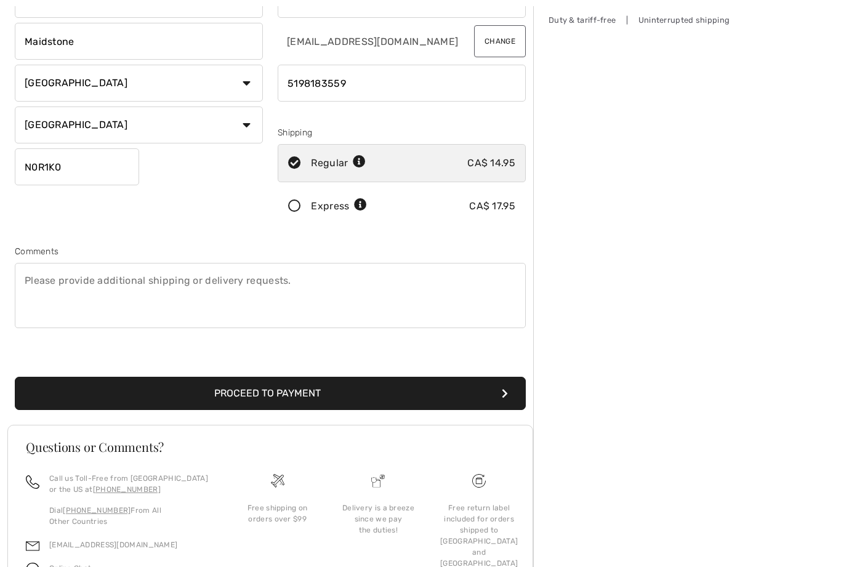
scroll to position [188, 0]
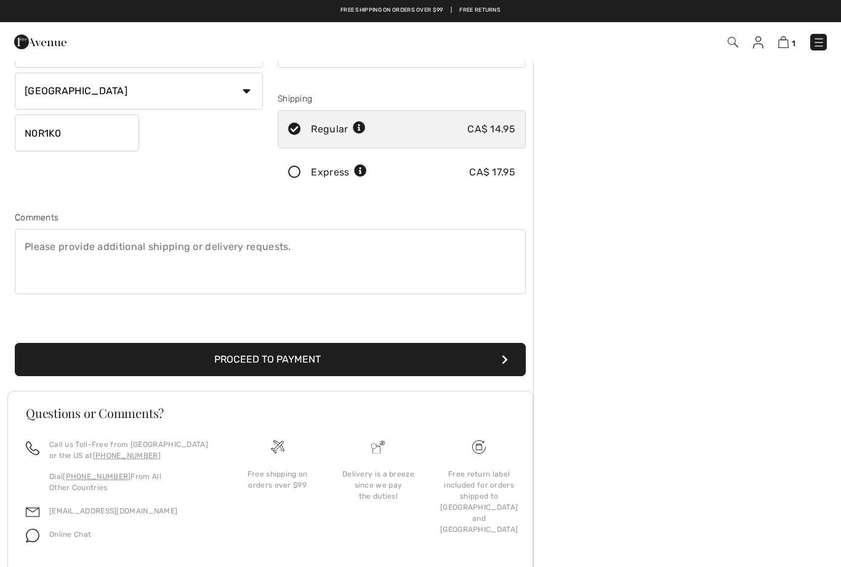
click at [102, 362] on button "Proceed to Payment" at bounding box center [270, 359] width 511 height 33
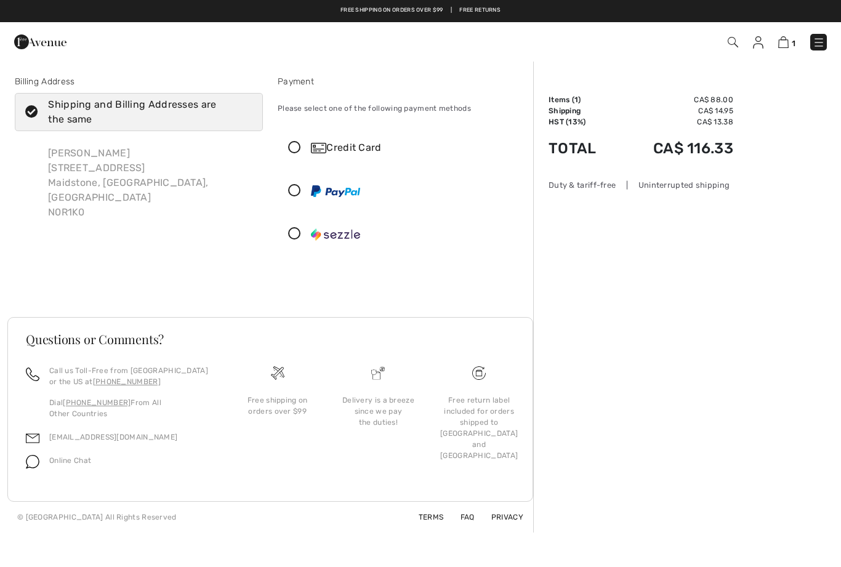
click at [298, 150] on icon at bounding box center [294, 148] width 33 height 13
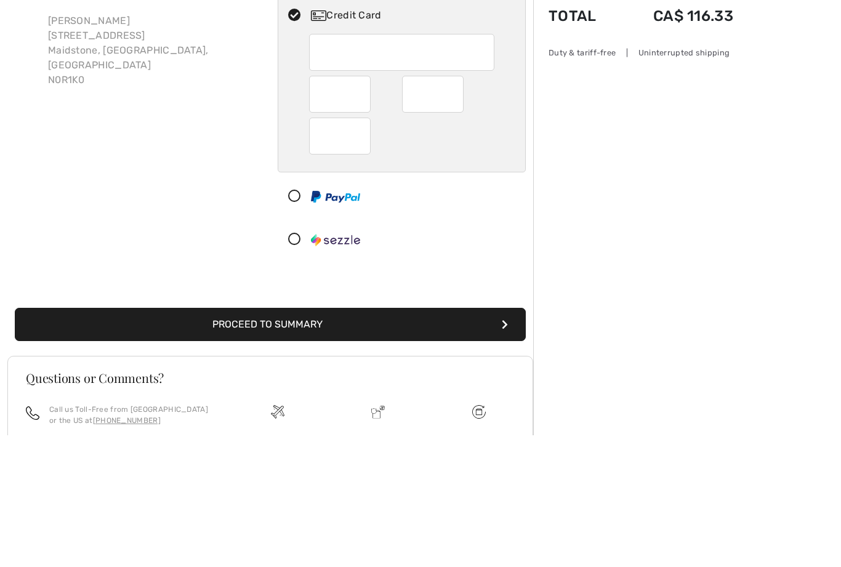
click at [631, 191] on div "Order Summary Details Items ( 1 ) CA$ 88.00 Promo code CA$ 0.00 Shipping CA$ 14…" at bounding box center [687, 381] width 308 height 643
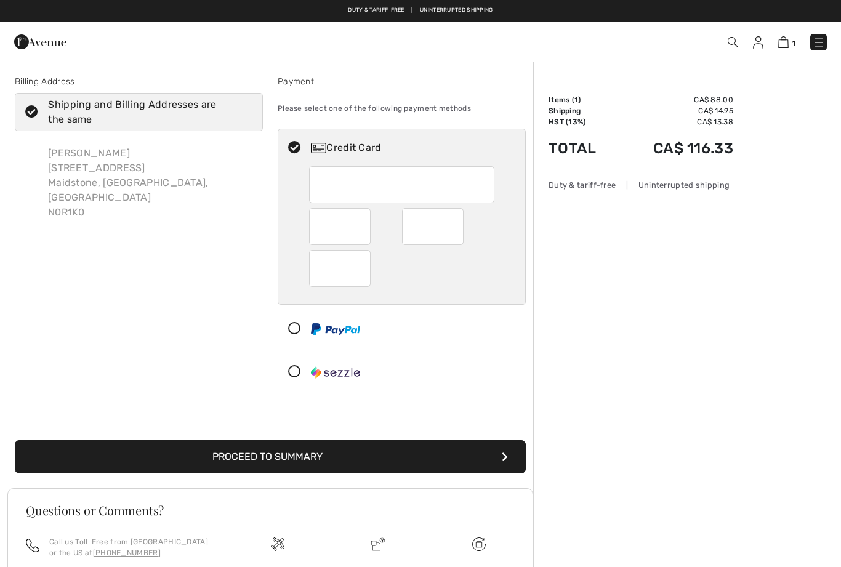
click at [151, 452] on button "Proceed to Summary" at bounding box center [270, 456] width 511 height 33
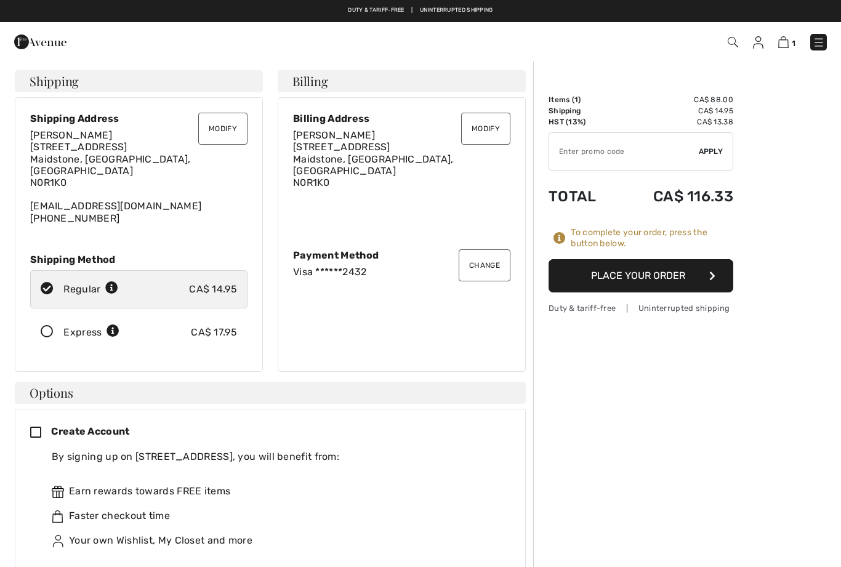
click at [655, 273] on button "Place Your Order" at bounding box center [640, 275] width 185 height 33
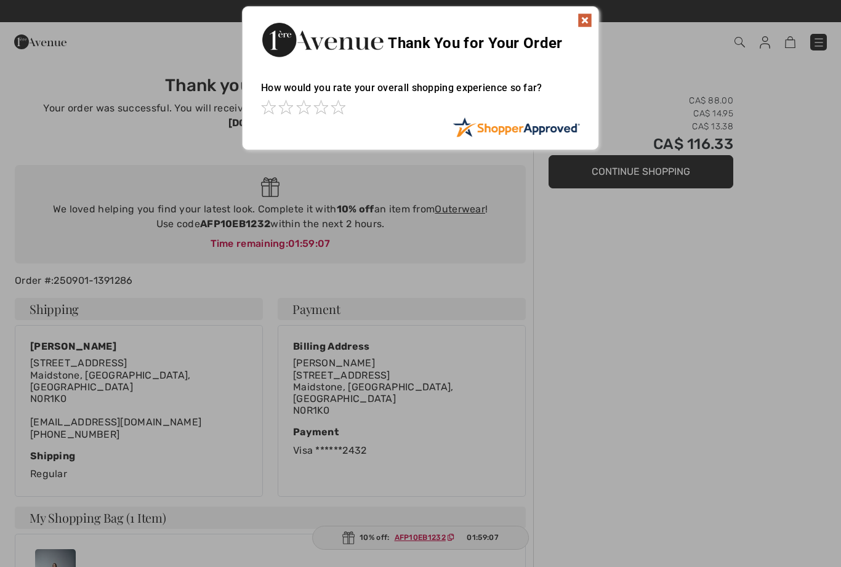
click at [585, 22] on img at bounding box center [584, 20] width 15 height 15
